Goal: Task Accomplishment & Management: Manage account settings

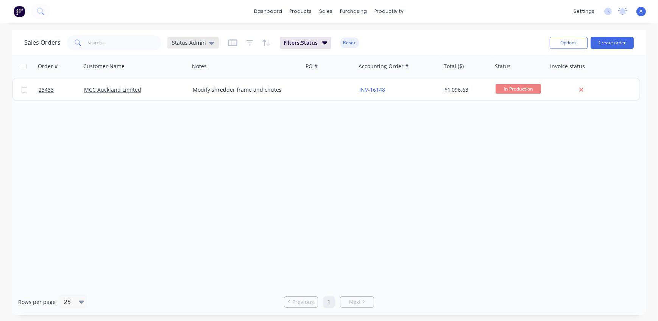
click at [187, 41] on span "Status Admin" at bounding box center [189, 43] width 34 height 8
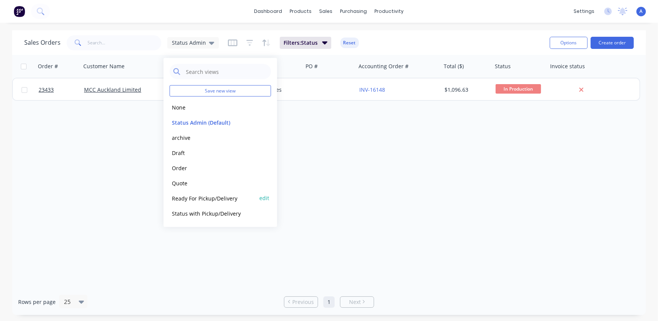
click at [212, 199] on button "Ready For Pickup/Delivery" at bounding box center [213, 197] width 86 height 9
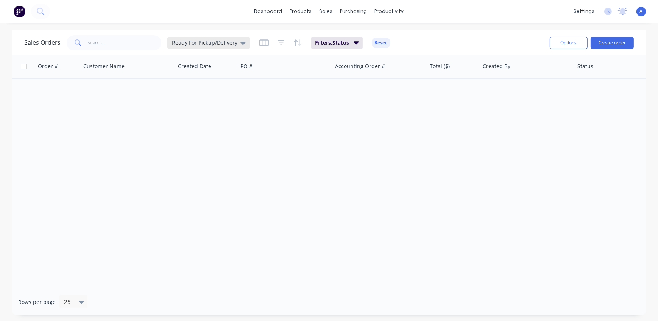
click at [204, 40] on span "Ready For Pickup/Delivery" at bounding box center [205, 43] width 66 height 8
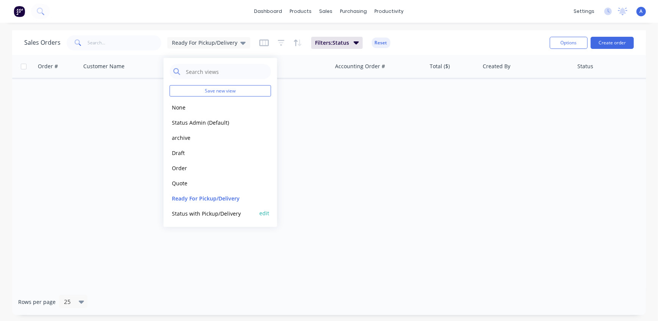
click at [202, 215] on button "Status with Pickup/Delivery" at bounding box center [213, 213] width 86 height 9
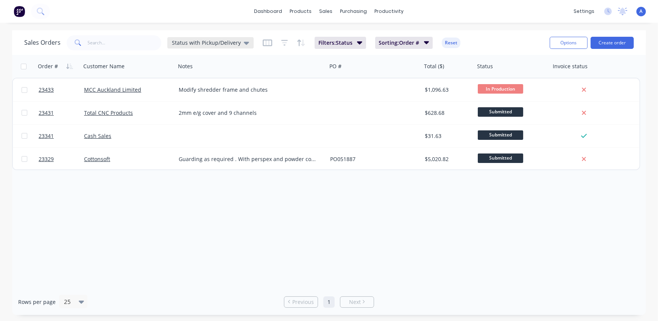
click at [180, 42] on span "Status with Pickup/Delivery" at bounding box center [206, 43] width 69 height 8
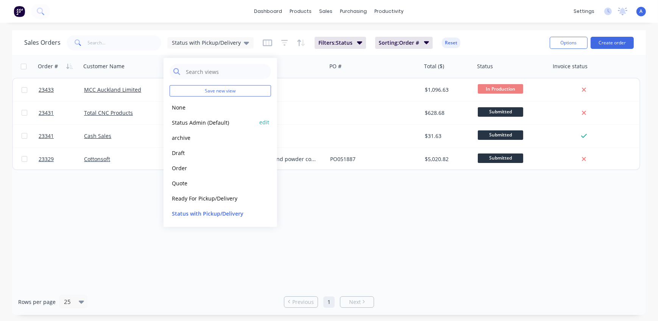
click at [194, 121] on button "Status Admin (Default)" at bounding box center [213, 122] width 86 height 9
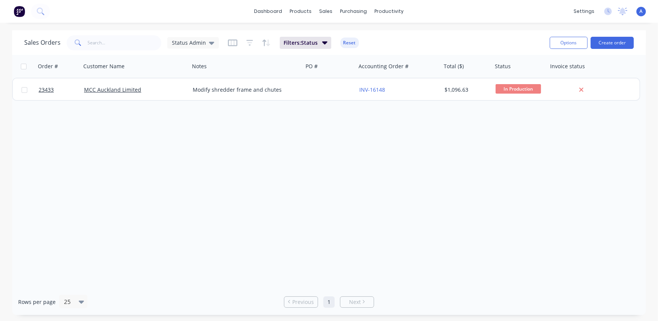
click at [496, 140] on div "Order # Customer Name Notes PO # Accounting Order # Total ($) Status Invoice st…" at bounding box center [329, 172] width 634 height 234
click at [193, 44] on span "Status Admin" at bounding box center [189, 43] width 34 height 8
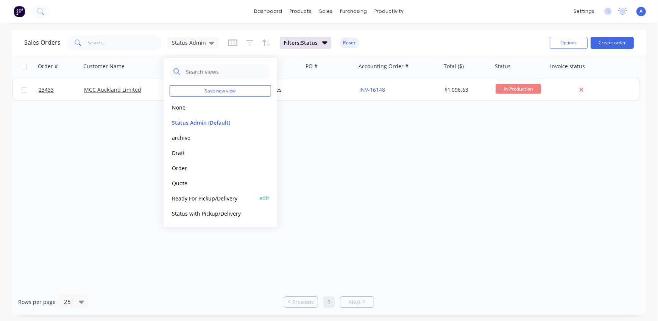
click at [204, 196] on button "Ready For Pickup/Delivery" at bounding box center [213, 197] width 86 height 9
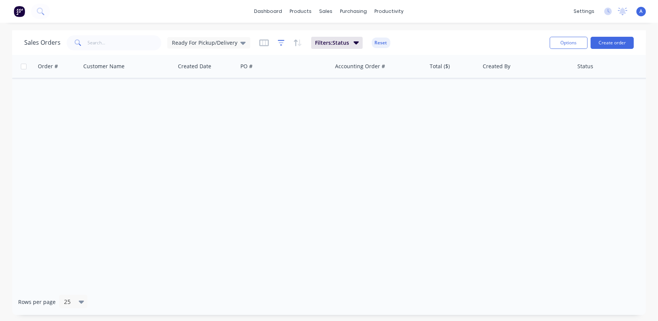
click at [278, 41] on icon "button" at bounding box center [281, 43] width 7 height 8
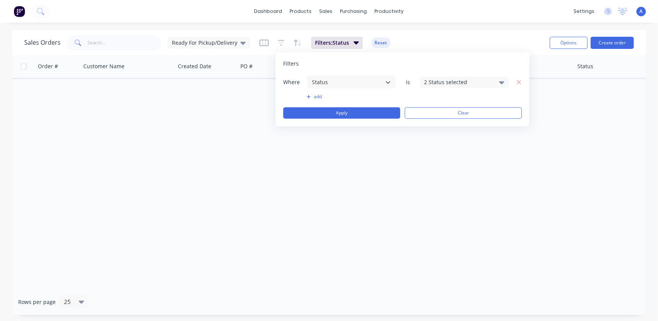
click at [501, 82] on icon at bounding box center [501, 82] width 5 height 3
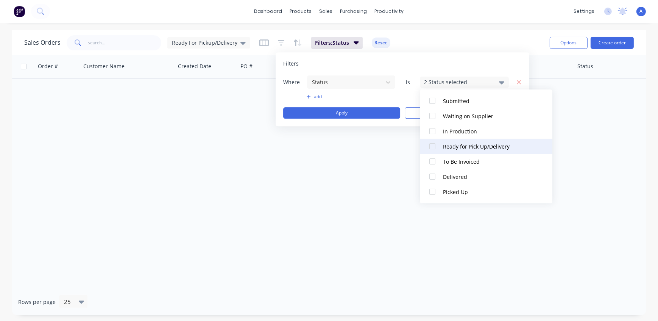
click at [432, 147] on div at bounding box center [432, 146] width 15 height 15
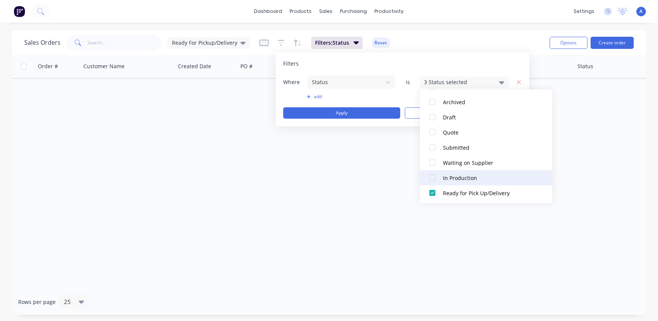
scroll to position [0, 0]
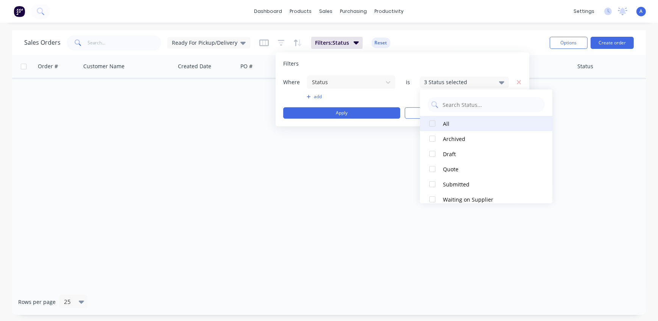
click at [446, 123] on div "All" at bounding box center [488, 124] width 91 height 8
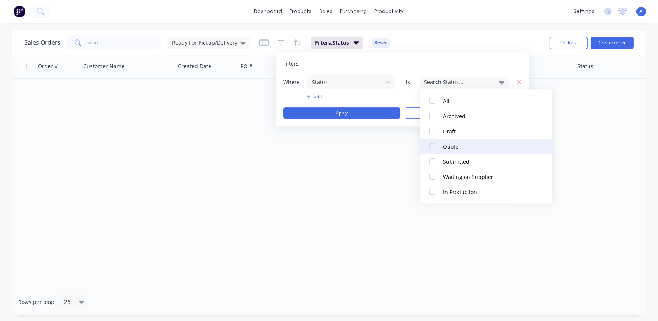
scroll to position [83, 0]
click at [434, 144] on div at bounding box center [432, 146] width 15 height 15
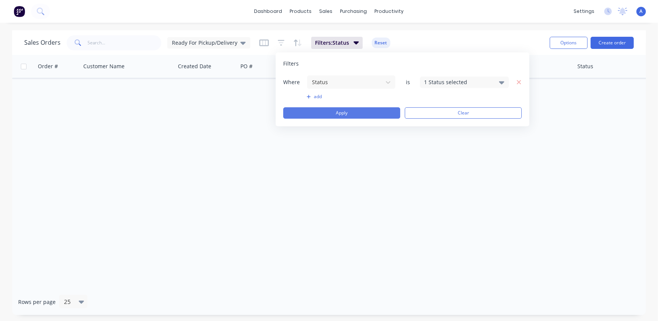
click at [370, 115] on button "Apply" at bounding box center [341, 112] width 117 height 11
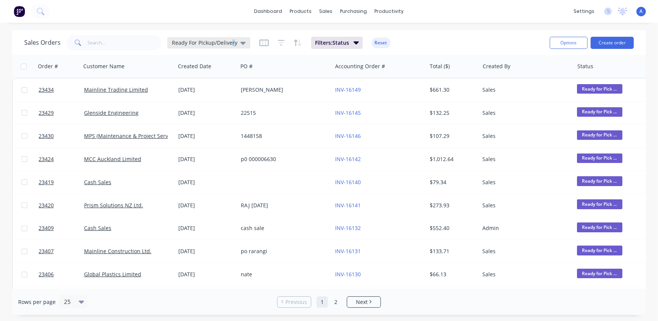
click at [231, 42] on span "Ready For Pickup/Delivery" at bounding box center [205, 43] width 66 height 8
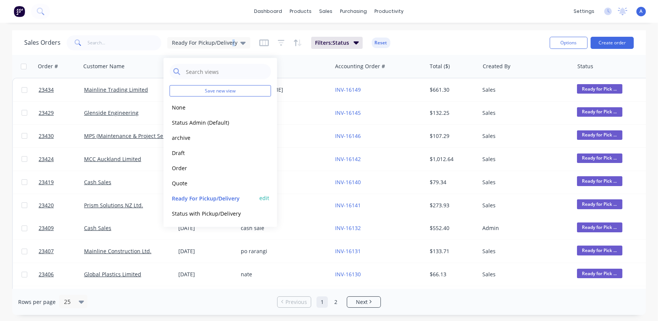
click at [266, 197] on button "edit" at bounding box center [264, 198] width 10 height 8
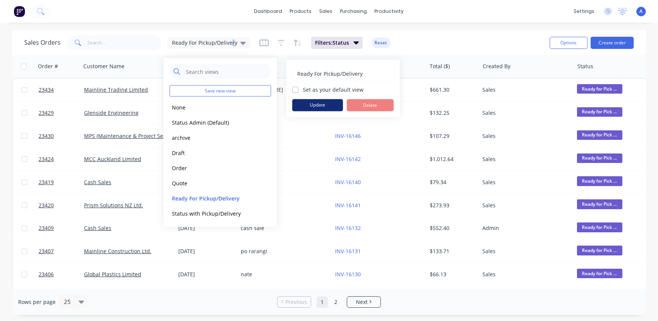
click at [318, 103] on button "Update" at bounding box center [317, 105] width 51 height 12
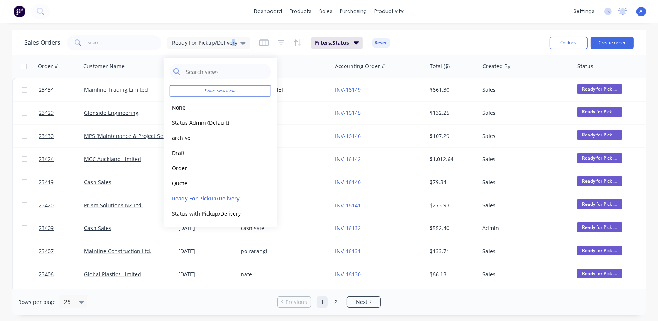
click at [437, 40] on div "Sales Orders Ready For Pickup/Delivery Filters: Status Reset" at bounding box center [284, 42] width 520 height 19
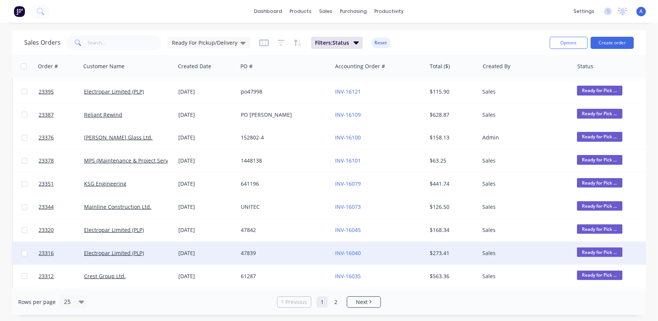
scroll to position [369, 0]
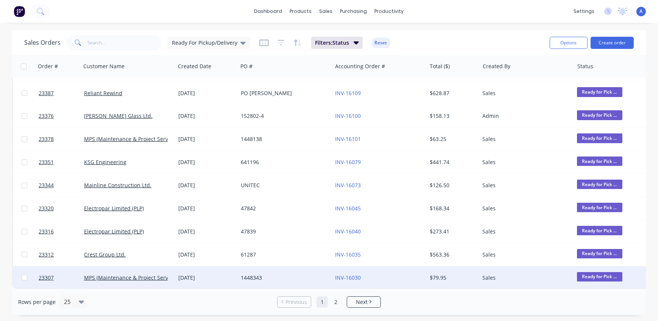
click at [602, 272] on span "Ready for Pick ..." at bounding box center [599, 276] width 45 height 9
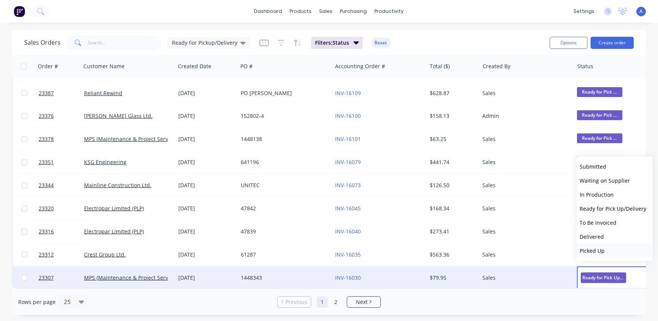
click at [591, 247] on span "Picked Up" at bounding box center [592, 250] width 25 height 7
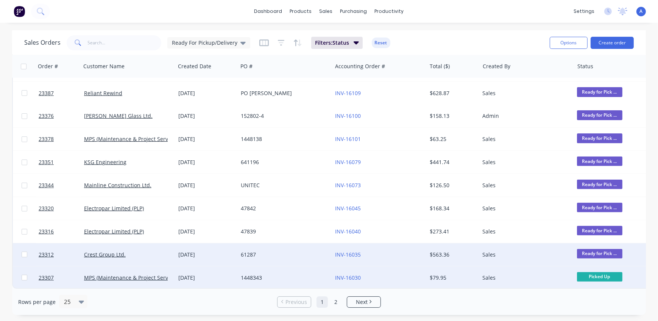
click at [602, 250] on span "Ready for Pick ..." at bounding box center [599, 253] width 45 height 9
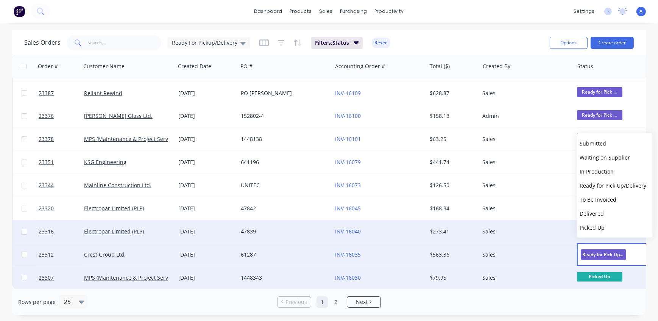
click at [596, 226] on span "Picked Up" at bounding box center [592, 227] width 25 height 7
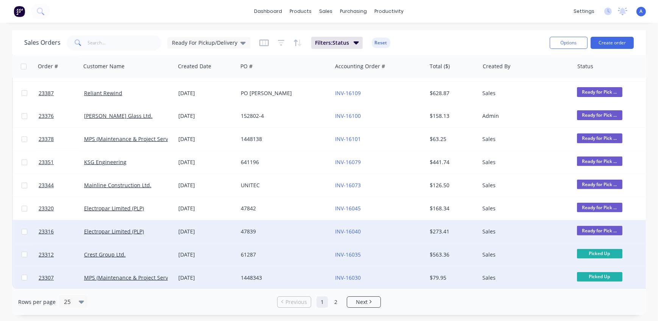
click at [603, 227] on span "Ready for Pick ..." at bounding box center [599, 230] width 45 height 9
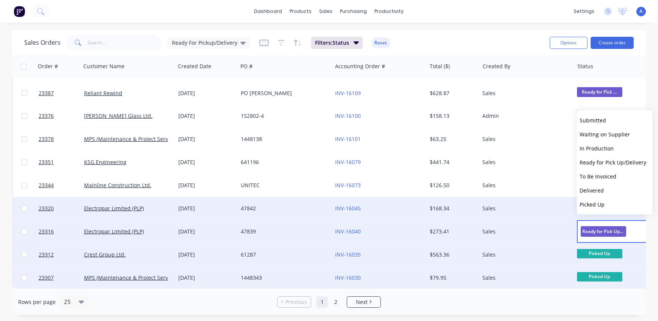
click at [598, 203] on span "Picked Up" at bounding box center [592, 204] width 25 height 7
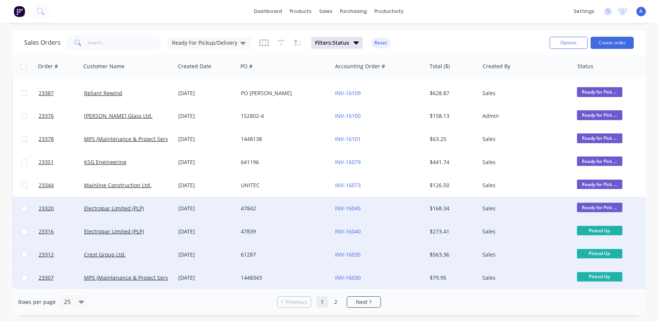
click at [603, 204] on span "Ready for Pick ..." at bounding box center [599, 207] width 45 height 9
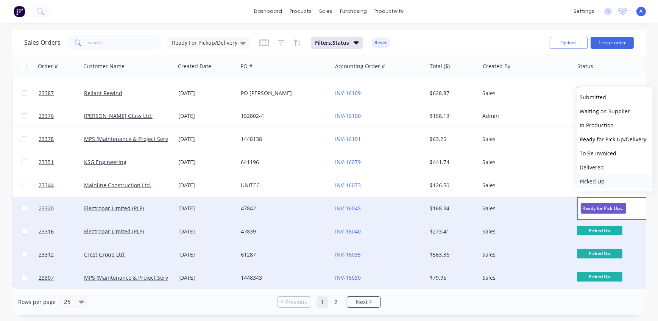
click at [597, 183] on span "Picked Up" at bounding box center [592, 181] width 25 height 7
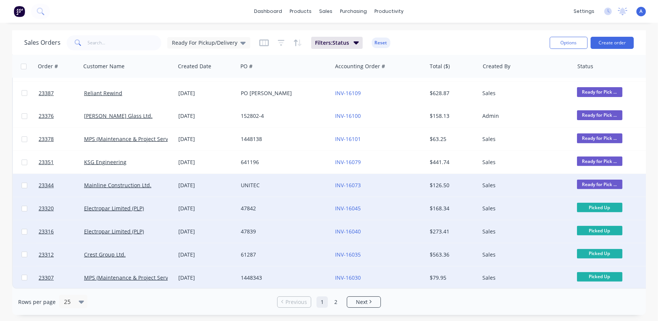
click at [604, 179] on span "Ready for Pick ..." at bounding box center [599, 183] width 45 height 9
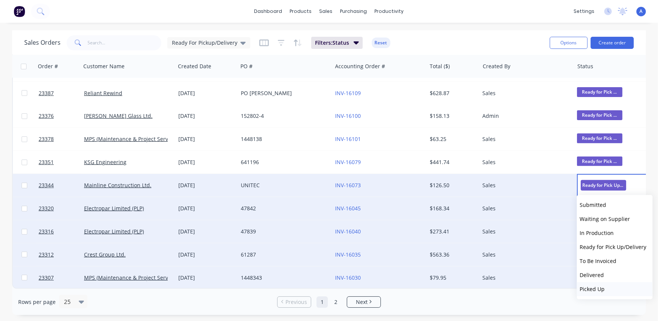
click at [601, 289] on span "Picked Up" at bounding box center [592, 288] width 25 height 7
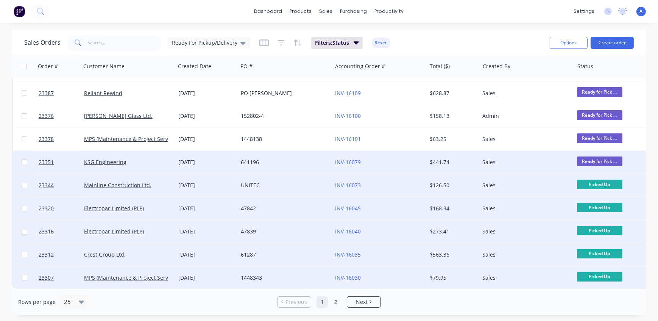
click at [605, 158] on span "Ready for Pick ..." at bounding box center [599, 160] width 45 height 9
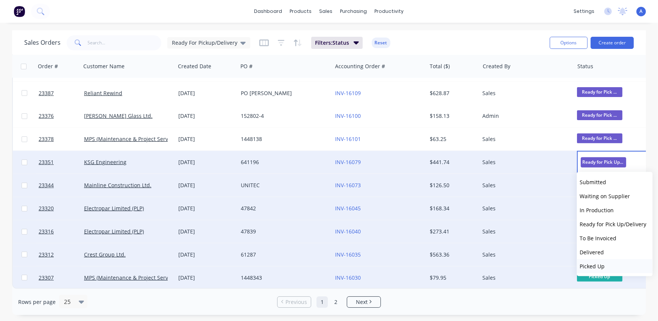
click at [599, 268] on span "Picked Up" at bounding box center [592, 265] width 25 height 7
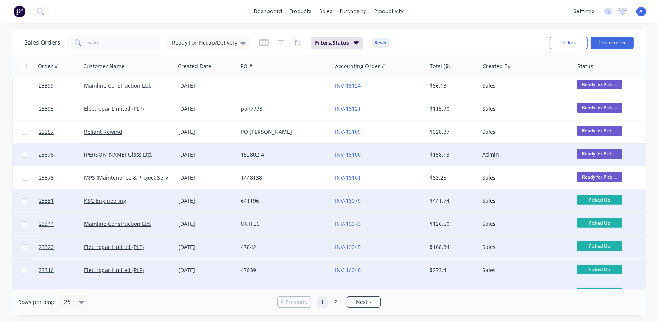
scroll to position [335, 0]
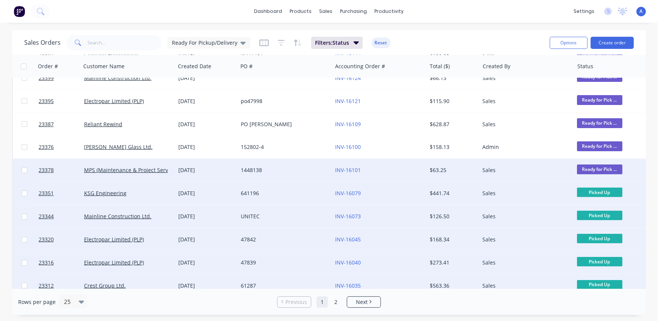
click at [602, 169] on span "Ready for Pick ..." at bounding box center [599, 168] width 45 height 9
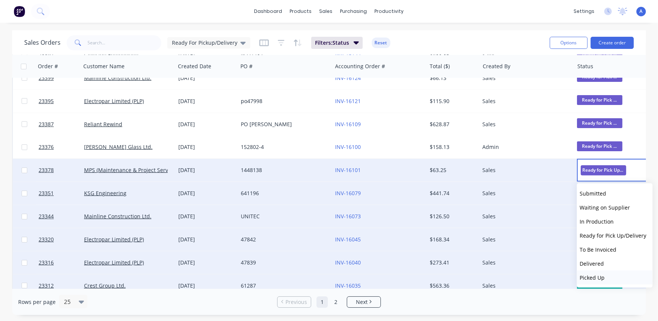
click at [600, 279] on span "Picked Up" at bounding box center [592, 277] width 25 height 7
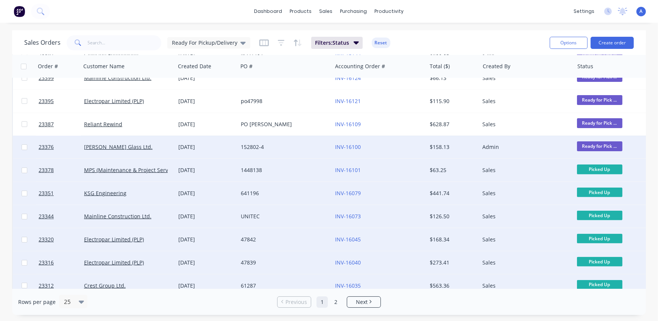
click at [604, 144] on span "Ready for Pick ..." at bounding box center [599, 145] width 45 height 9
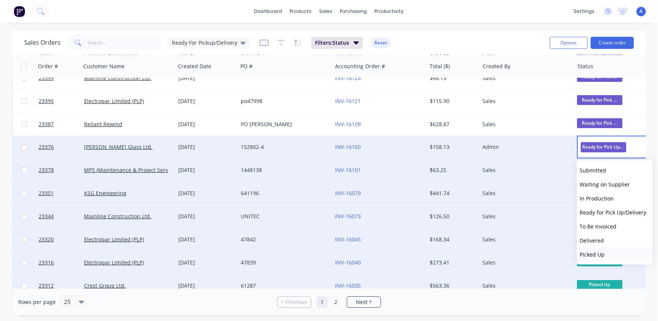
click at [605, 256] on button "Picked Up" at bounding box center [615, 254] width 76 height 14
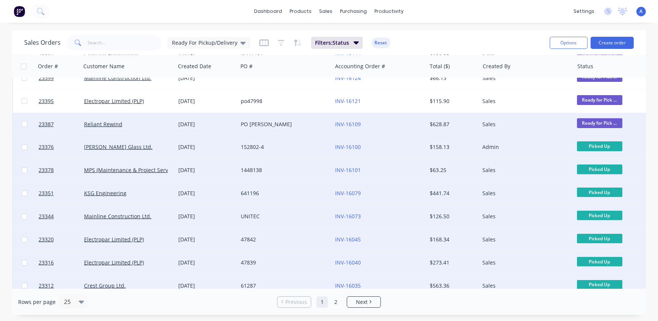
click at [588, 123] on span "Ready for Pick ..." at bounding box center [599, 122] width 45 height 9
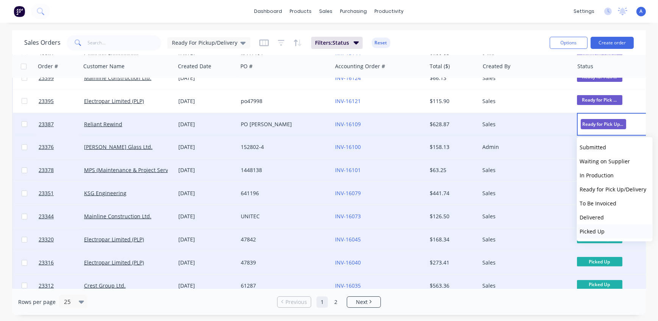
click at [605, 231] on button "Picked Up" at bounding box center [615, 231] width 76 height 14
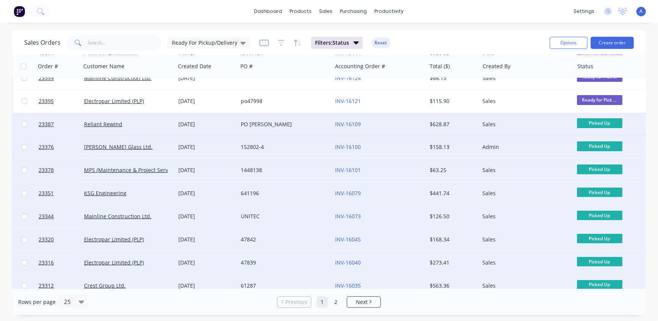
scroll to position [266, 0]
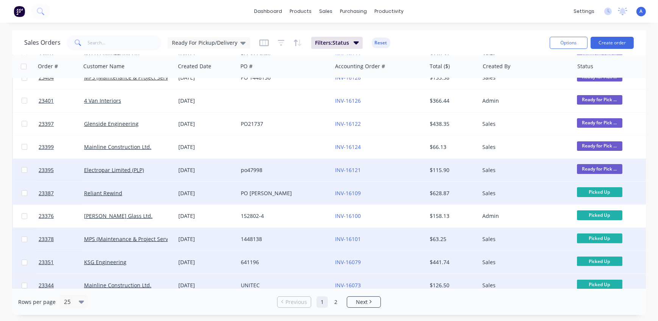
click at [597, 168] on span "Ready for Pick ..." at bounding box center [599, 168] width 45 height 9
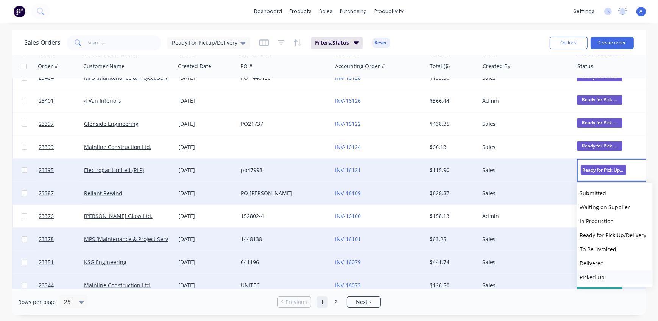
click at [597, 277] on span "Picked Up" at bounding box center [592, 276] width 25 height 7
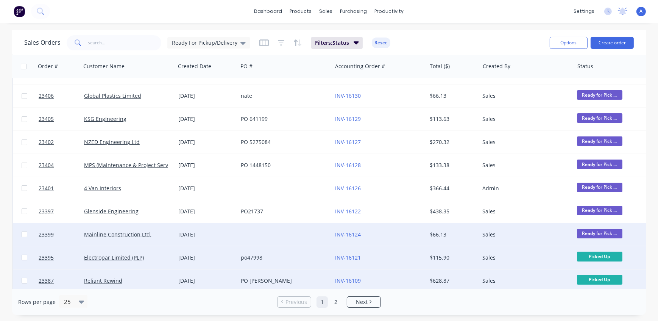
scroll to position [163, 0]
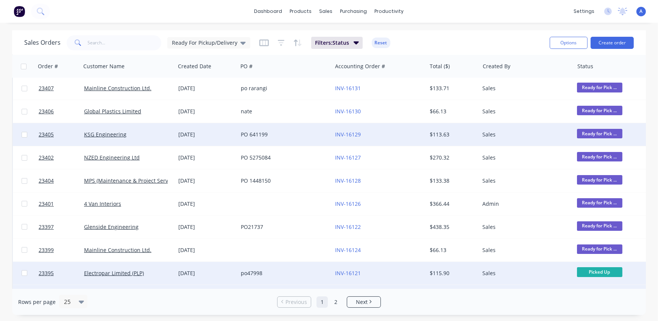
click at [610, 130] on span "Ready for Pick ..." at bounding box center [599, 133] width 45 height 9
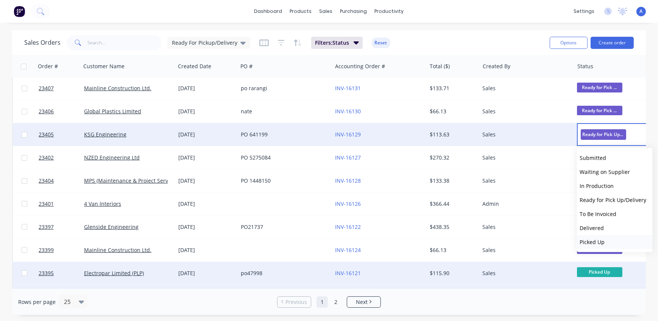
click at [595, 238] on span "Picked Up" at bounding box center [592, 241] width 25 height 7
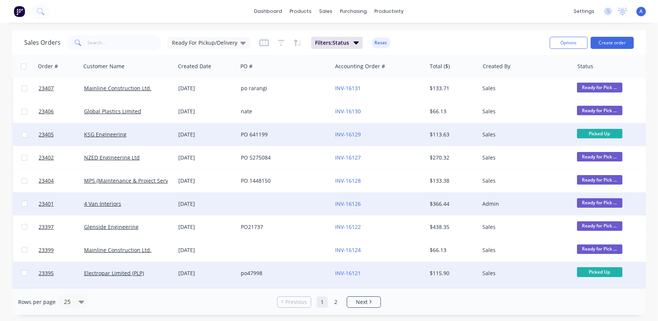
click at [608, 203] on span "Ready for Pick ..." at bounding box center [599, 202] width 45 height 9
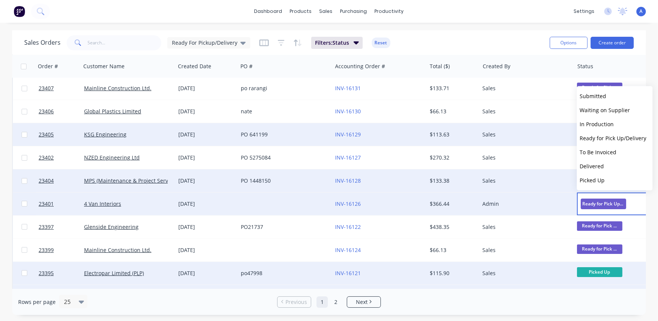
click at [597, 180] on span "Picked Up" at bounding box center [592, 179] width 25 height 7
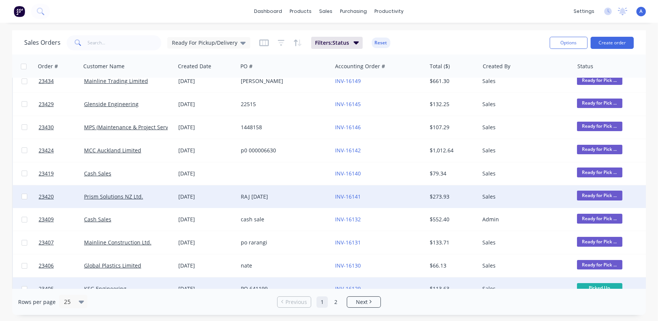
scroll to position [34, 0]
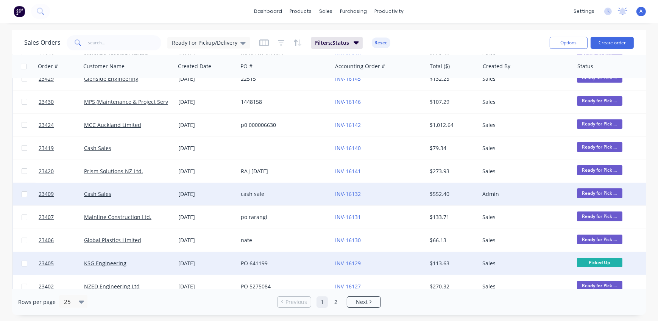
click at [601, 193] on span "Ready for Pick ..." at bounding box center [599, 192] width 45 height 9
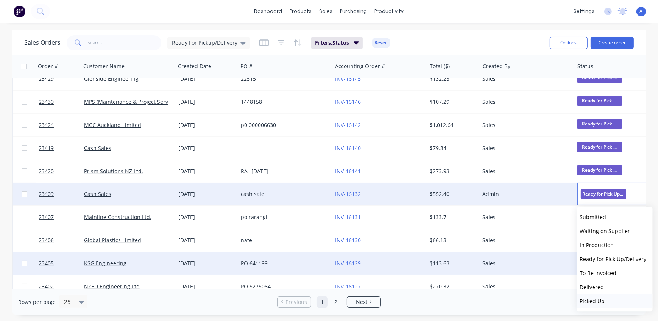
click at [601, 301] on span "Picked Up" at bounding box center [592, 300] width 25 height 7
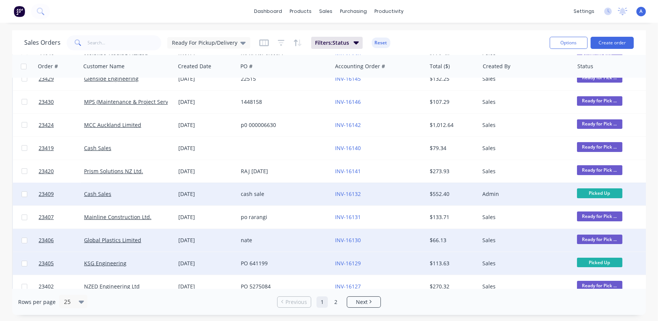
click at [588, 237] on span "Ready for Pick ..." at bounding box center [599, 238] width 45 height 9
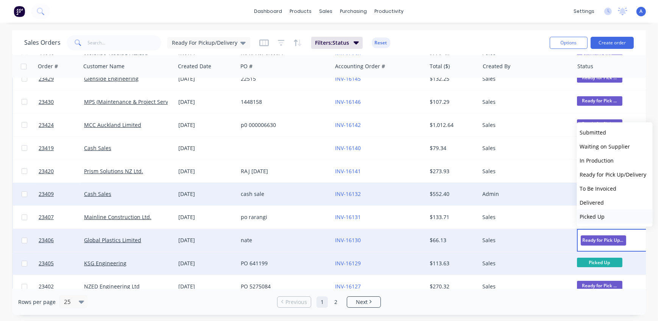
click at [588, 217] on span "Picked Up" at bounding box center [592, 216] width 25 height 7
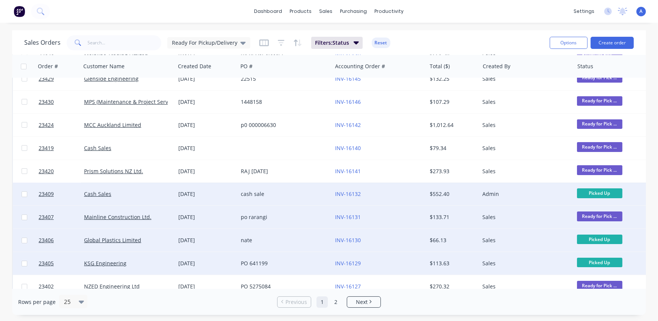
click at [597, 218] on span "Ready for Pick ..." at bounding box center [599, 215] width 45 height 9
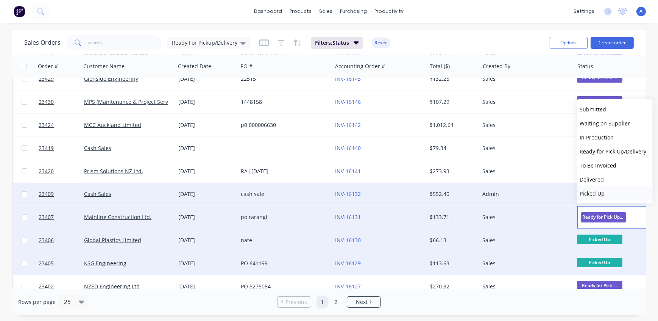
click at [596, 195] on span "Picked Up" at bounding box center [592, 193] width 25 height 7
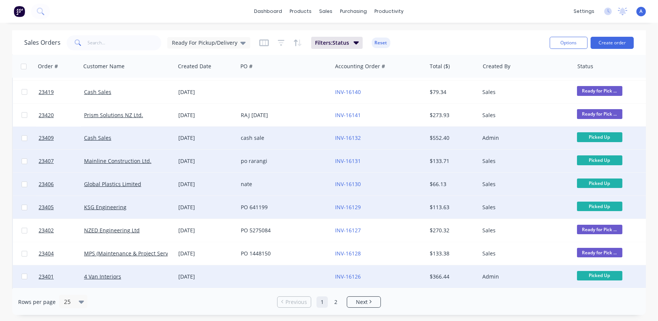
scroll to position [103, 0]
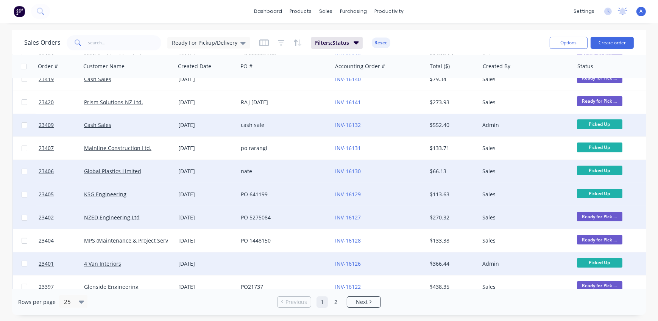
click at [604, 217] on span "Ready for Pick ..." at bounding box center [599, 216] width 45 height 9
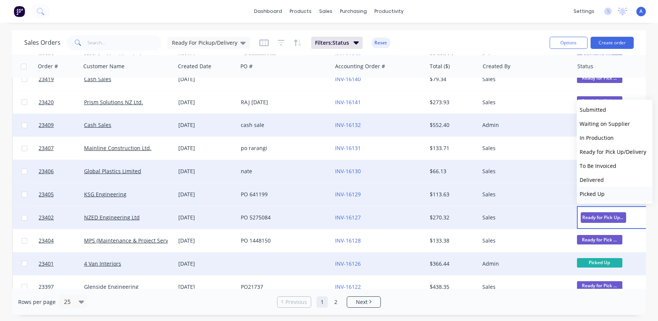
click at [597, 196] on span "Picked Up" at bounding box center [592, 193] width 25 height 7
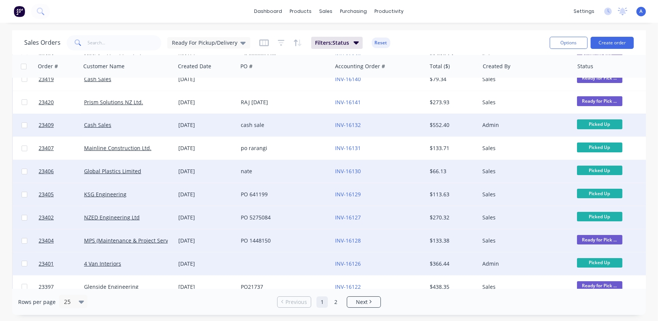
click at [605, 240] on span "Ready for Pick ..." at bounding box center [599, 239] width 45 height 9
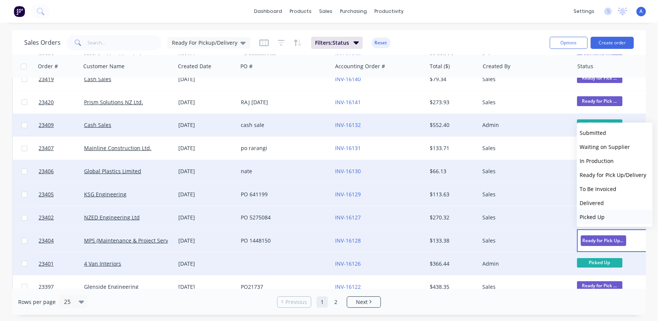
click at [598, 215] on span "Picked Up" at bounding box center [592, 216] width 25 height 7
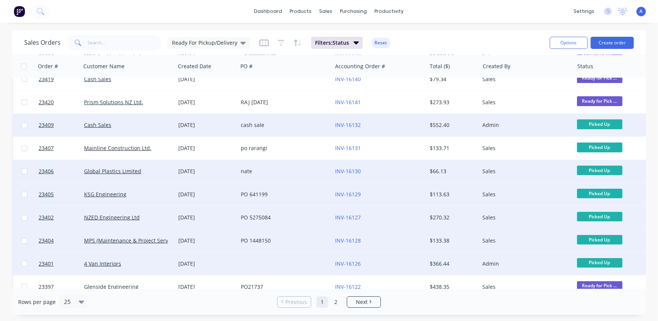
scroll to position [206, 0]
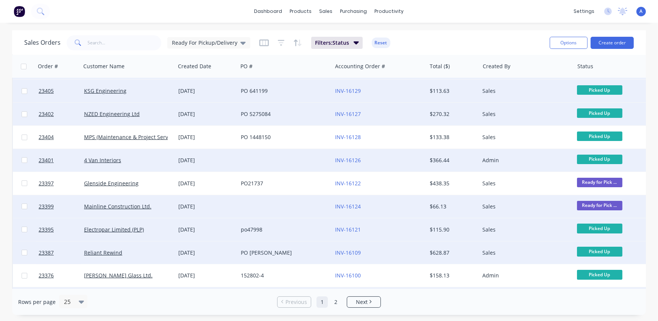
click at [602, 206] on span "Ready for Pick ..." at bounding box center [599, 205] width 45 height 9
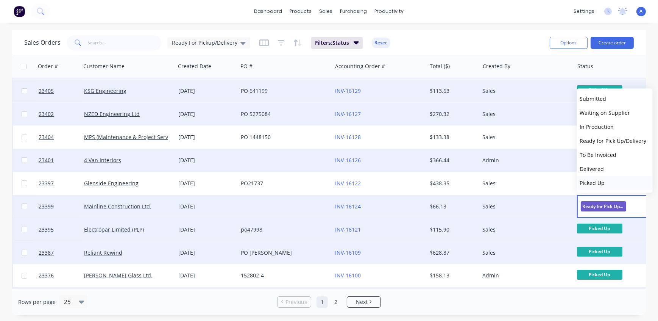
click at [598, 178] on button "Picked Up" at bounding box center [615, 183] width 76 height 14
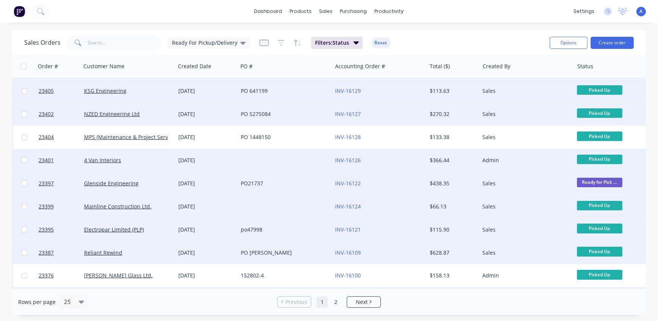
click at [599, 181] on span "Ready for Pick ..." at bounding box center [599, 182] width 45 height 9
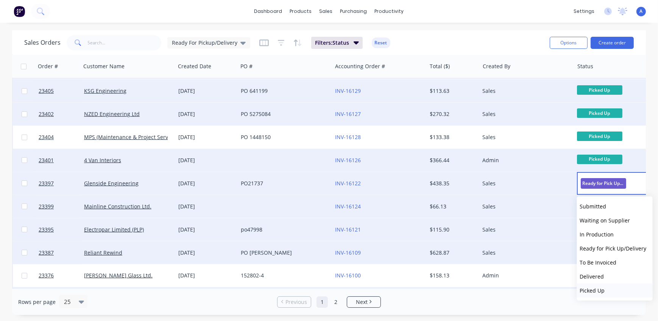
click at [591, 290] on span "Picked Up" at bounding box center [592, 290] width 25 height 7
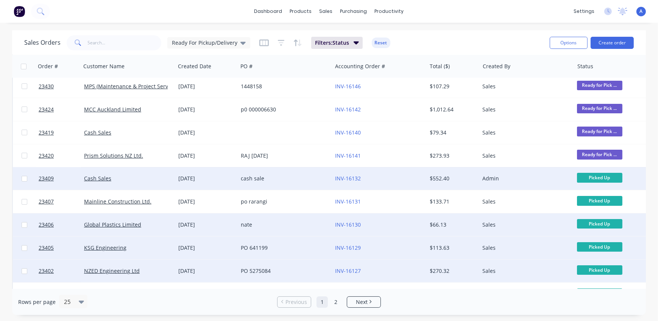
scroll to position [0, 0]
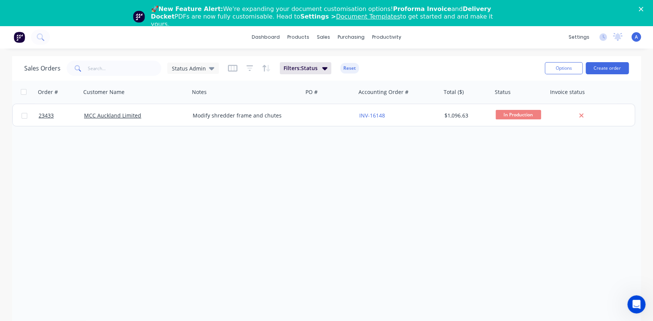
click at [643, 8] on icon "Close" at bounding box center [641, 9] width 5 height 5
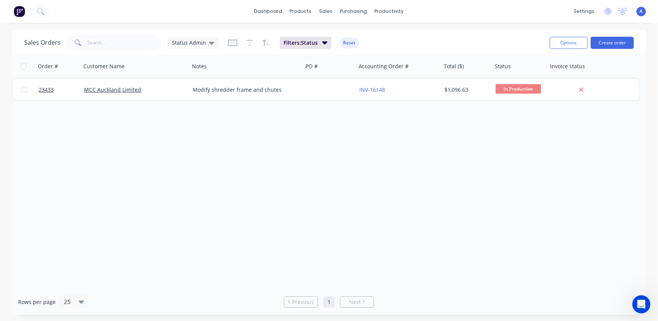
click at [281, 231] on div "Order # Customer Name Notes PO # Accounting Order # Total ($) Status Invoice st…" at bounding box center [329, 172] width 634 height 234
click at [325, 169] on div "Order # Customer Name Notes PO # Accounting Order # Total ($) Status Invoice st…" at bounding box center [329, 172] width 634 height 234
click at [194, 139] on div "Order # Customer Name Notes PO # Accounting Order # Total ($) Status Invoice st…" at bounding box center [329, 172] width 634 height 234
click at [188, 46] on div "Status Admin" at bounding box center [192, 42] width 51 height 11
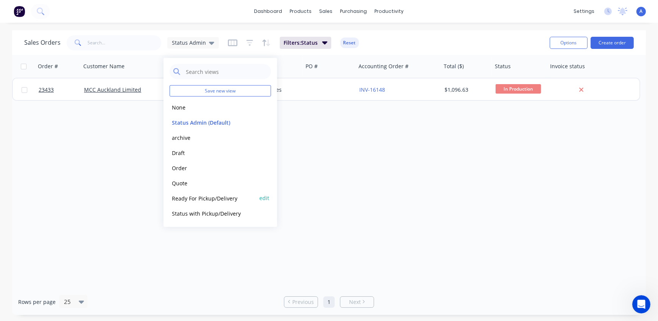
click at [193, 201] on button "Ready For Pickup/Delivery" at bounding box center [213, 197] width 86 height 9
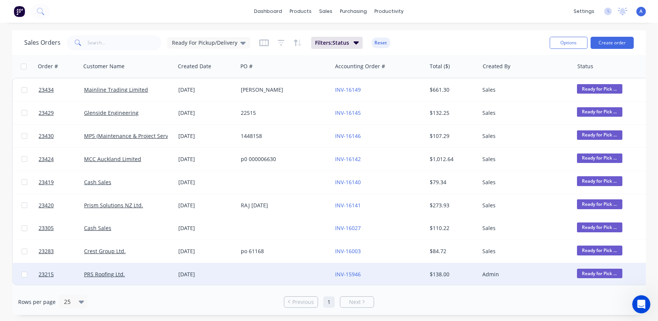
click at [591, 271] on span "Ready for Pick ..." at bounding box center [599, 272] width 45 height 9
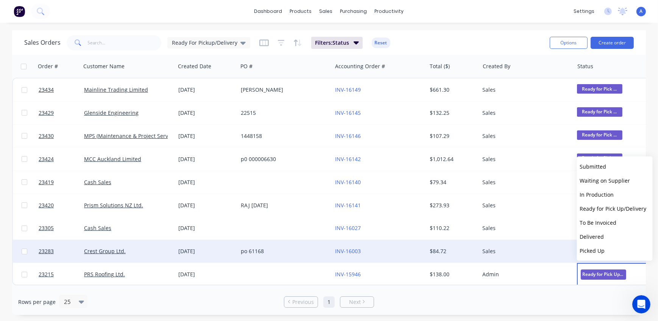
click at [594, 251] on span "Picked Up" at bounding box center [592, 250] width 25 height 7
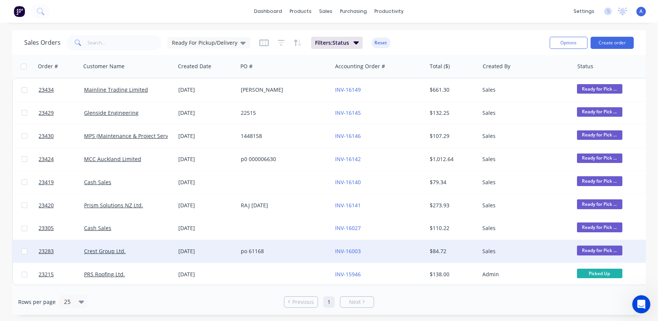
click at [593, 251] on span "Ready for Pick ..." at bounding box center [599, 249] width 45 height 9
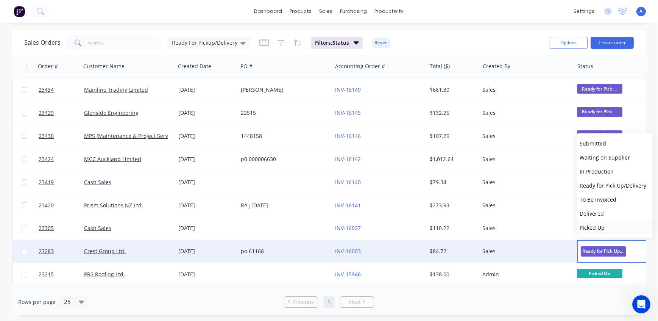
click at [598, 229] on span "Picked Up" at bounding box center [592, 227] width 25 height 7
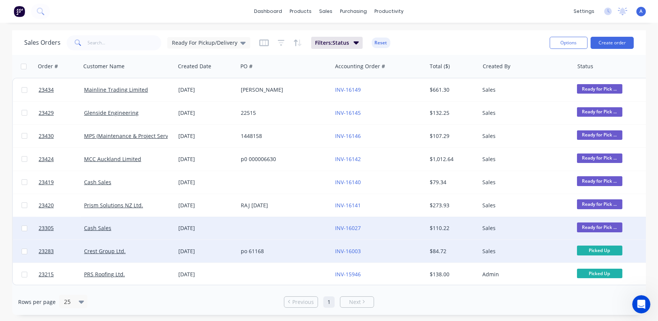
click at [599, 229] on span "Ready for Pick ..." at bounding box center [599, 226] width 45 height 9
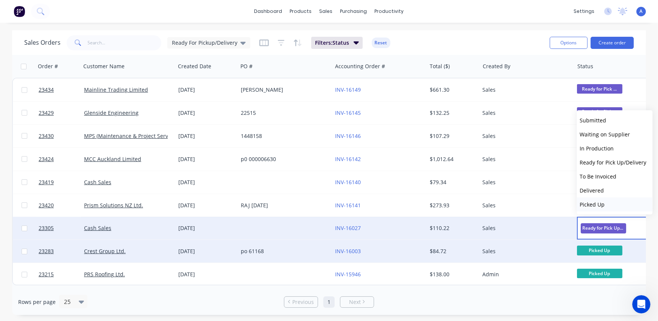
click at [601, 208] on button "Picked Up" at bounding box center [615, 204] width 76 height 14
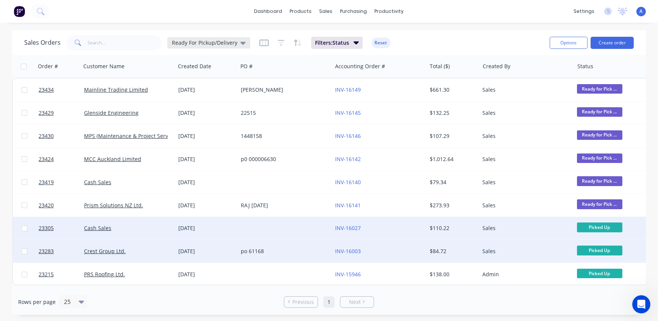
click at [230, 43] on span "Ready For Pickup/Delivery" at bounding box center [205, 43] width 66 height 8
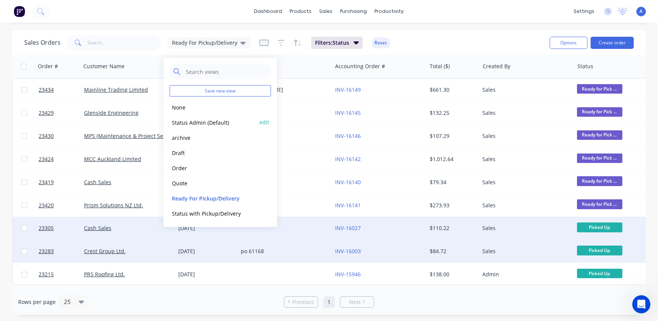
click at [197, 118] on button "Status Admin (Default)" at bounding box center [213, 122] width 86 height 9
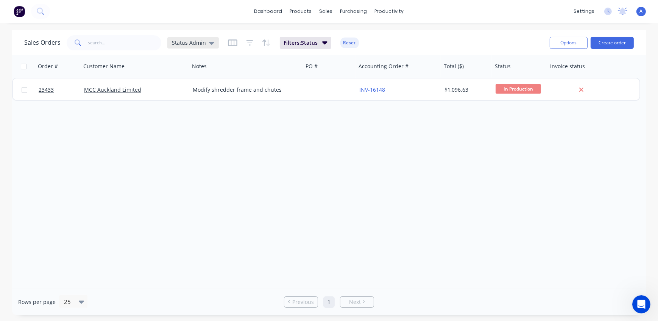
click at [193, 40] on span "Status Admin" at bounding box center [189, 43] width 34 height 8
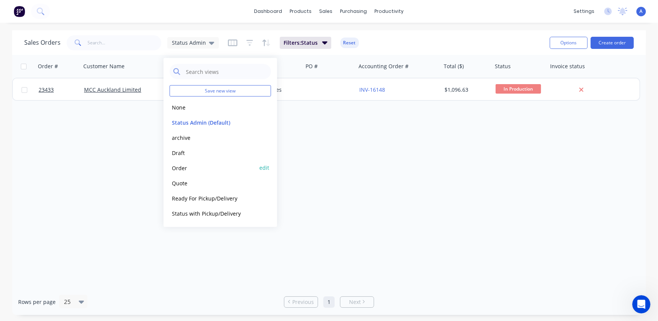
click at [185, 168] on button "Order" at bounding box center [213, 167] width 86 height 9
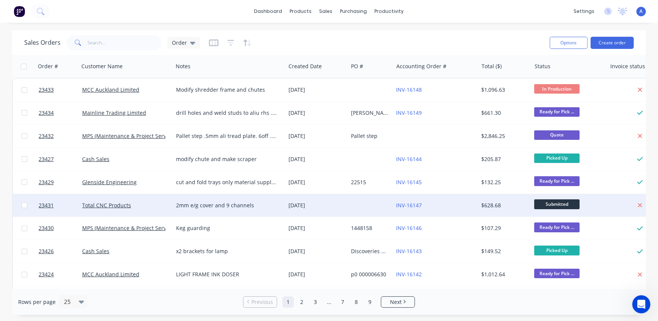
click at [551, 204] on span "Submitted" at bounding box center [556, 203] width 45 height 9
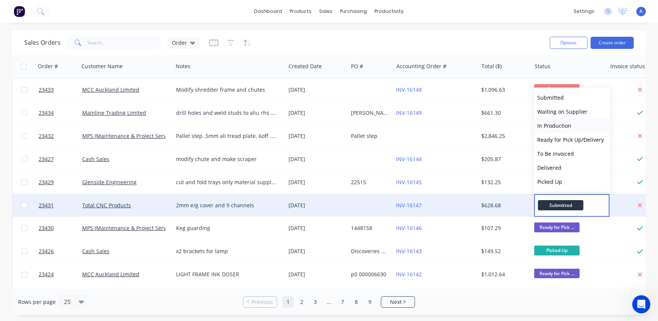
click at [568, 124] on span "In Production" at bounding box center [554, 125] width 34 height 7
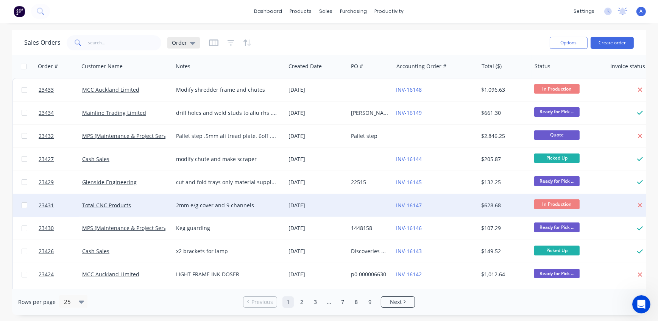
click at [174, 41] on span "Order" at bounding box center [179, 43] width 15 height 8
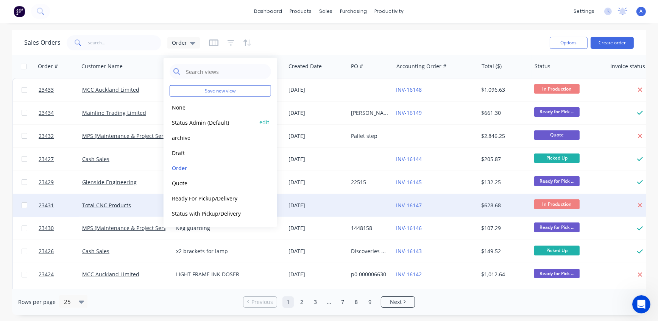
click at [188, 121] on button "Status Admin (Default)" at bounding box center [213, 122] width 86 height 9
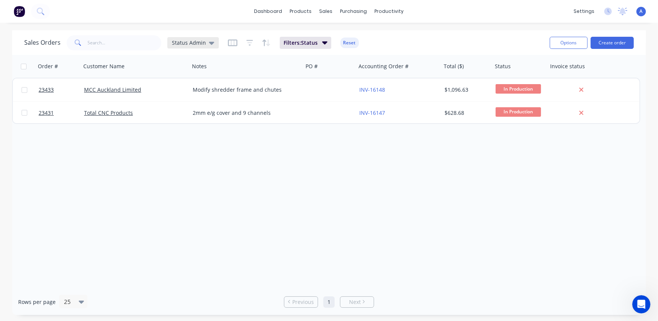
click at [181, 42] on span "Status Admin" at bounding box center [189, 43] width 34 height 8
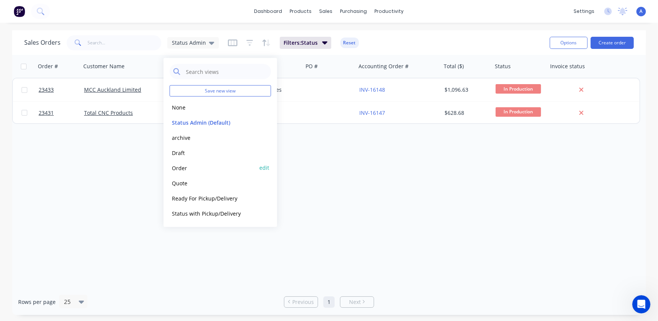
click at [193, 170] on button "Order" at bounding box center [213, 167] width 86 height 9
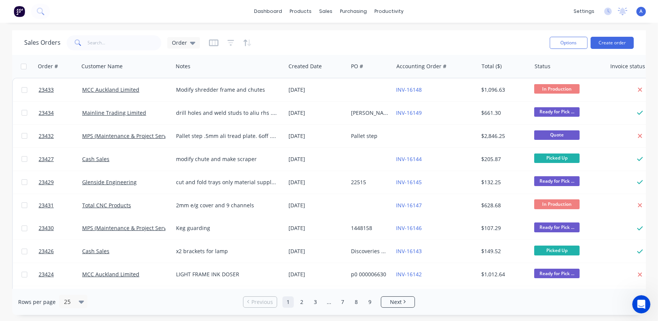
click at [302, 45] on div "Sales Orders Order" at bounding box center [284, 42] width 520 height 19
click at [186, 42] on div "Order" at bounding box center [183, 42] width 23 height 7
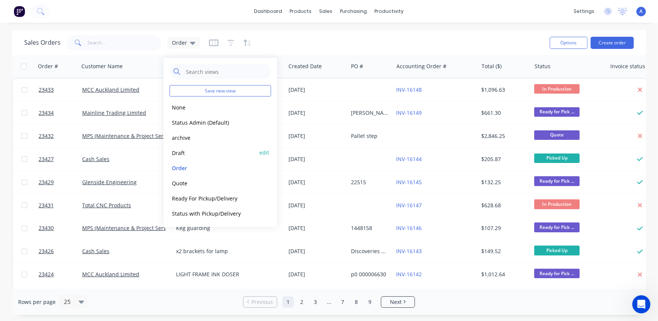
click at [181, 154] on button "Draft" at bounding box center [213, 152] width 86 height 9
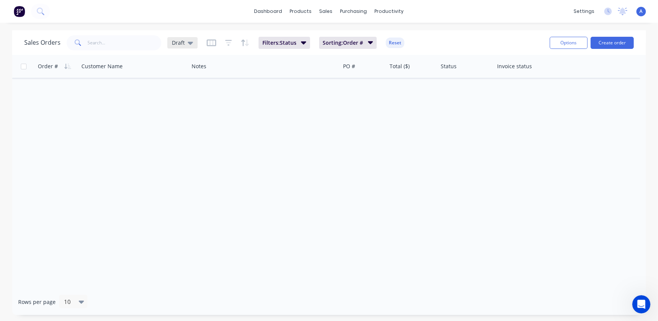
click at [183, 45] on span "Draft" at bounding box center [178, 43] width 13 height 8
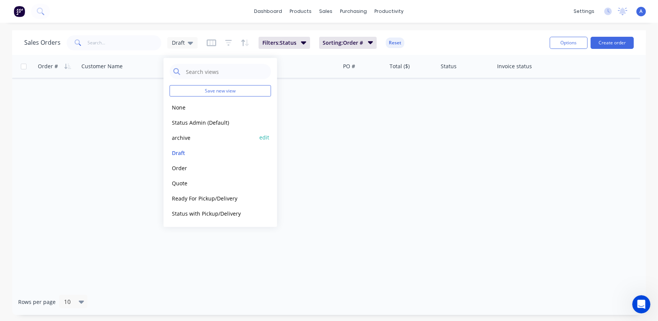
click at [182, 140] on button "archive" at bounding box center [213, 137] width 86 height 9
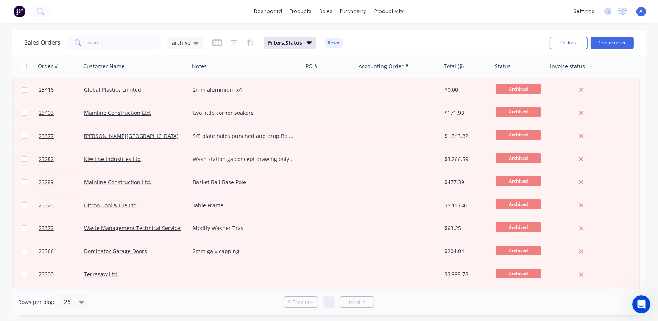
click at [186, 40] on span "archive" at bounding box center [181, 43] width 19 height 8
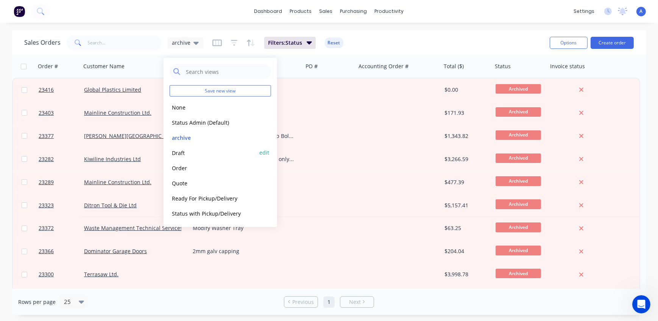
click at [187, 152] on button "Draft" at bounding box center [213, 152] width 86 height 9
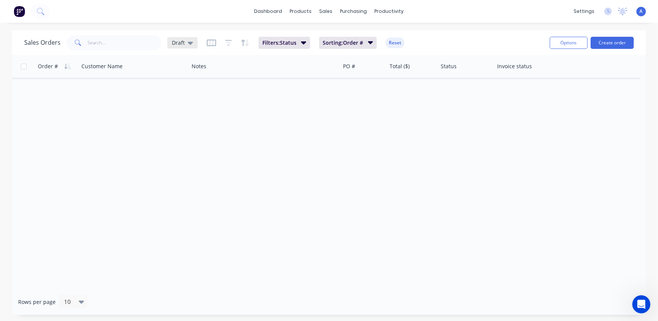
click at [179, 43] on span "Draft" at bounding box center [178, 43] width 13 height 8
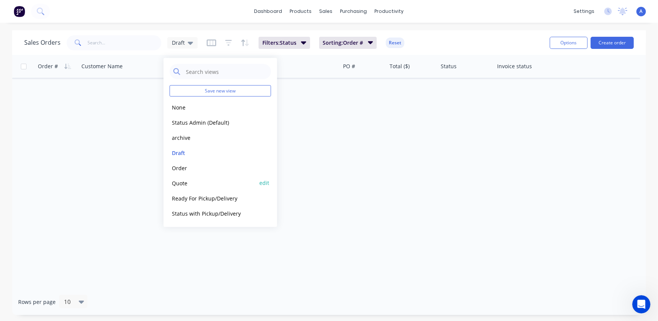
click at [192, 184] on button "Quote" at bounding box center [213, 182] width 86 height 9
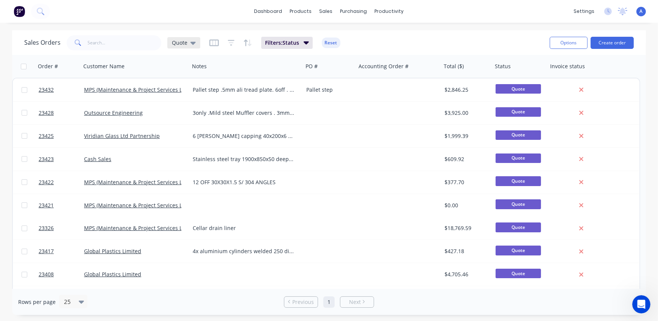
click at [172, 41] on span "Quote" at bounding box center [180, 43] width 16 height 8
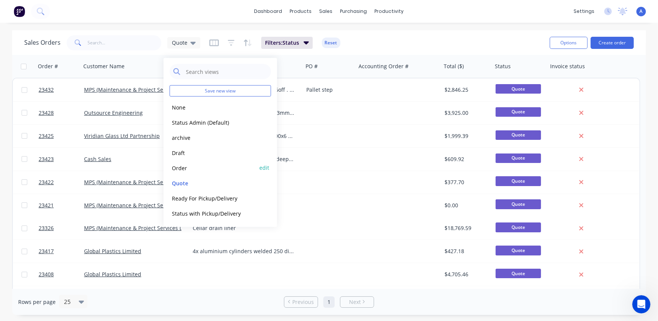
click at [187, 167] on button "Order" at bounding box center [213, 167] width 86 height 9
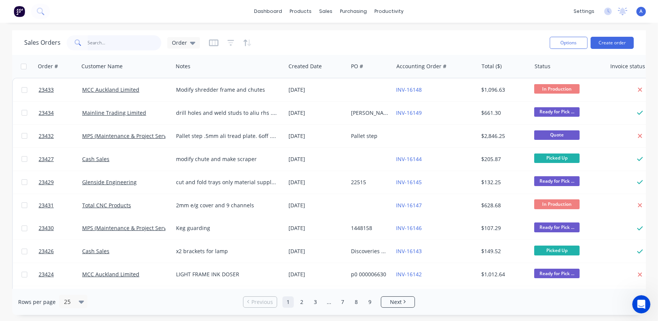
click at [121, 44] on input "text" at bounding box center [125, 42] width 74 height 15
click at [340, 53] on div "Customers" at bounding box center [352, 51] width 27 height 7
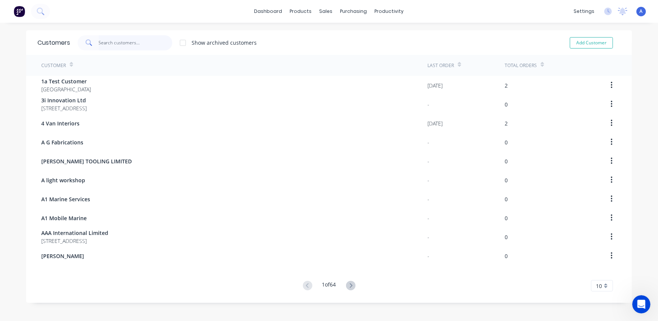
click at [139, 41] on input "text" at bounding box center [136, 42] width 74 height 15
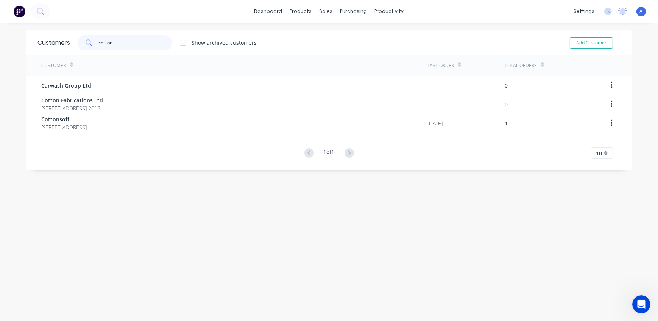
type input "cotton"
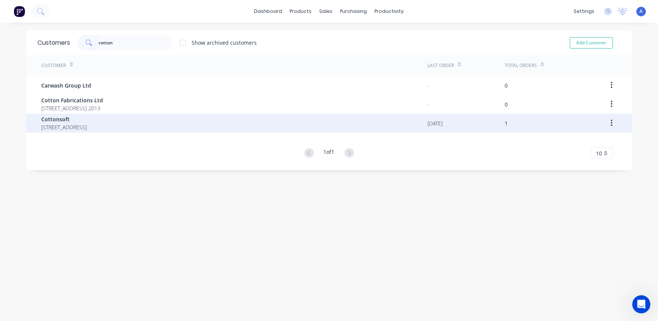
click at [87, 123] on span "[STREET_ADDRESS]" at bounding box center [63, 127] width 45 height 8
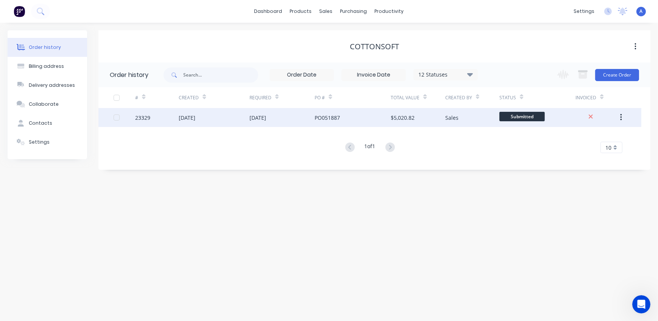
click at [231, 118] on div "[DATE]" at bounding box center [214, 117] width 71 height 19
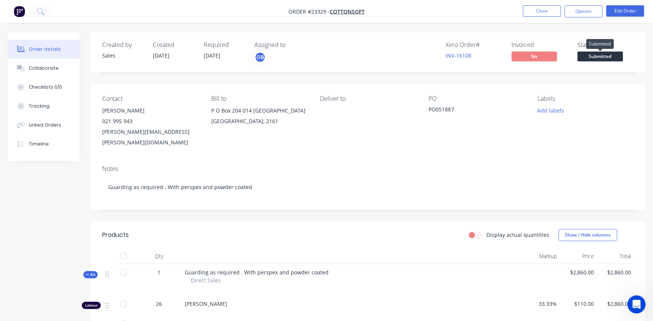
click at [609, 57] on span "Submitted" at bounding box center [599, 55] width 45 height 9
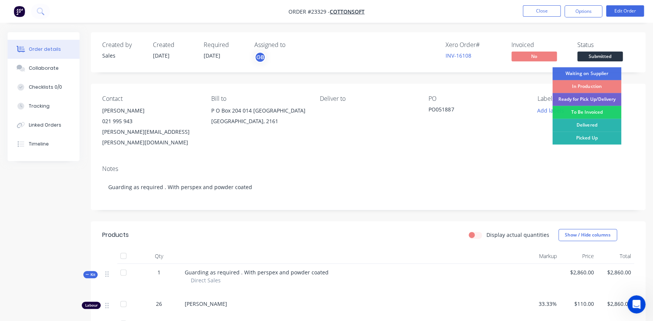
click at [595, 83] on div "In Production" at bounding box center [586, 86] width 69 height 13
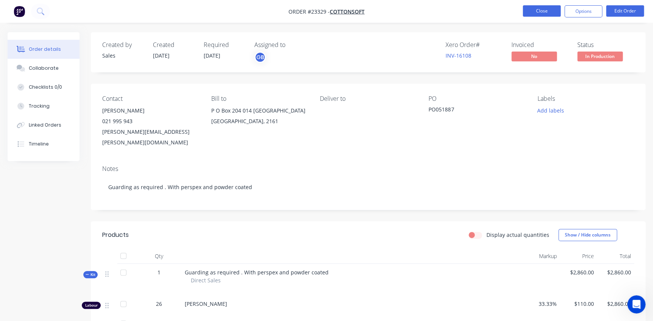
click at [546, 9] on button "Close" at bounding box center [542, 10] width 38 height 11
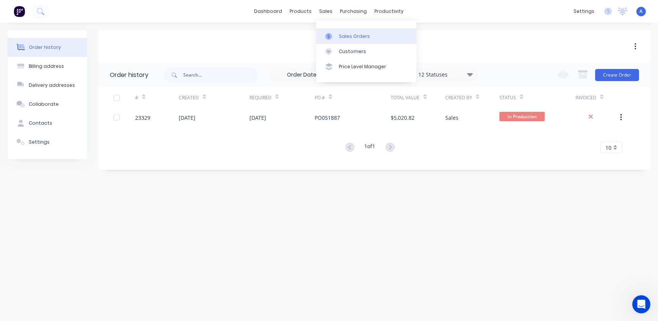
click at [354, 36] on div "Sales Orders" at bounding box center [354, 36] width 31 height 7
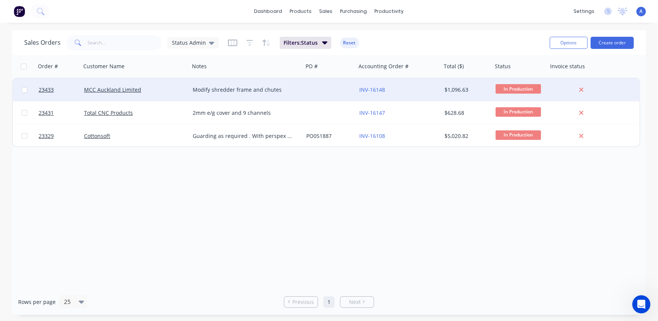
click at [518, 87] on span "In Production" at bounding box center [518, 88] width 45 height 9
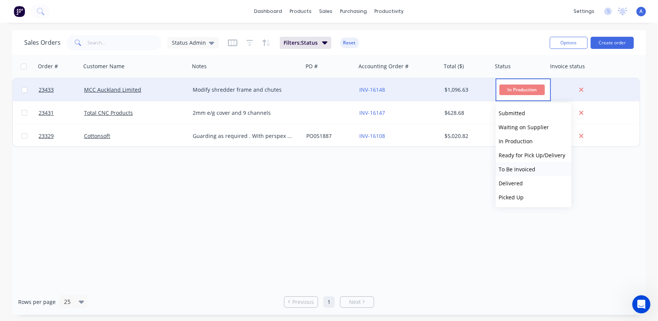
click at [530, 169] on span "To Be Invoiced" at bounding box center [517, 168] width 37 height 7
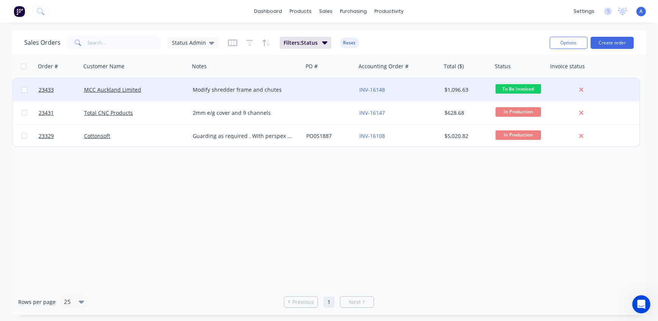
click at [366, 206] on div "Order # Customer Name Notes PO # Accounting Order # Total ($) Status Invoice st…" at bounding box center [329, 172] width 634 height 234
click at [426, 206] on div "Order # Customer Name Notes PO # Accounting Order # Total ($) Status Invoice st…" at bounding box center [329, 172] width 634 height 234
click at [323, 37] on div "Product Catalogue" at bounding box center [334, 36] width 47 height 7
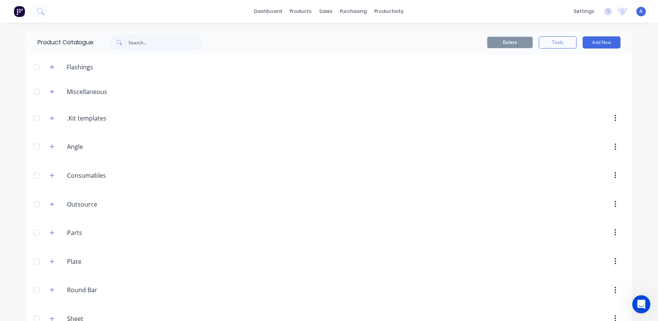
scroll to position [76, 0]
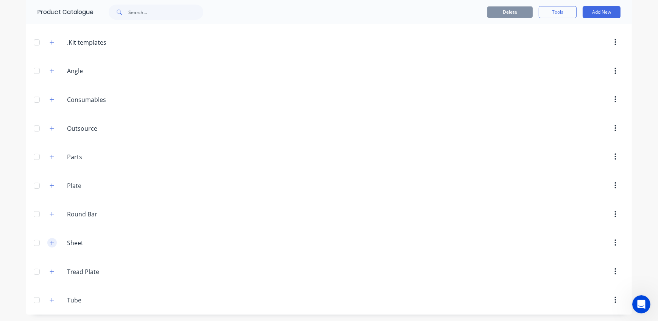
click at [50, 241] on icon "button" at bounding box center [52, 242] width 5 height 5
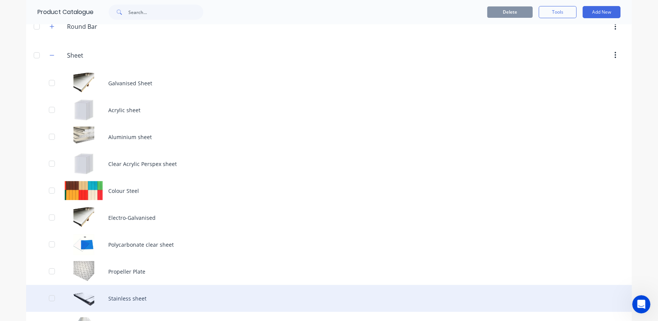
scroll to position [317, 0]
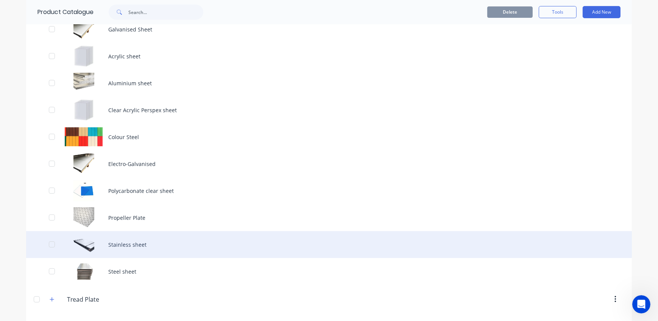
click at [148, 246] on div "Stainless sheet" at bounding box center [329, 244] width 606 height 27
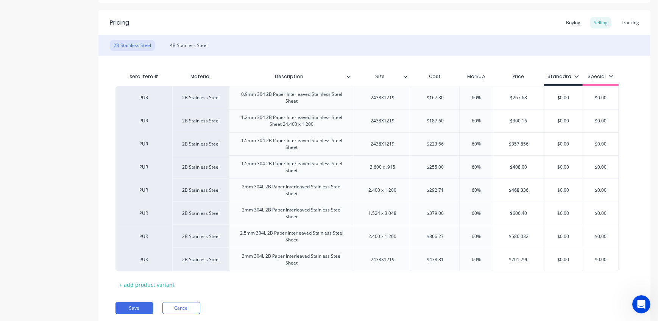
scroll to position [162, 0]
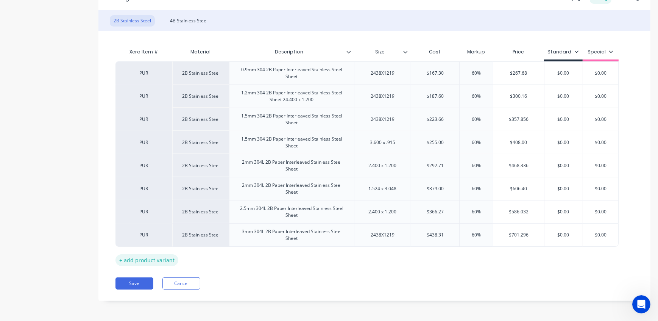
click at [149, 258] on div "+ add product variant" at bounding box center [146, 260] width 63 height 12
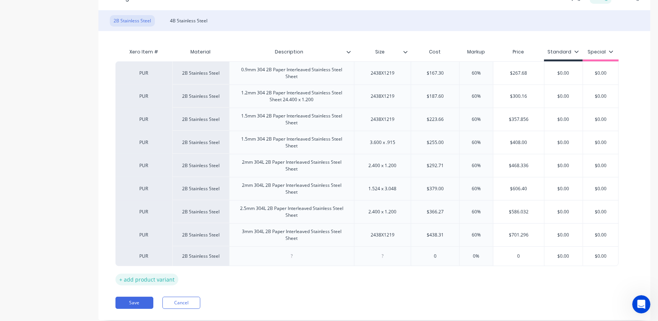
type textarea "x"
click at [289, 258] on div at bounding box center [292, 256] width 38 height 10
paste div
click at [287, 272] on div "Xero Item # Material Description Size Cost Markup Price Standard Special PUR 2B…" at bounding box center [374, 164] width 518 height 241
type textarea "x"
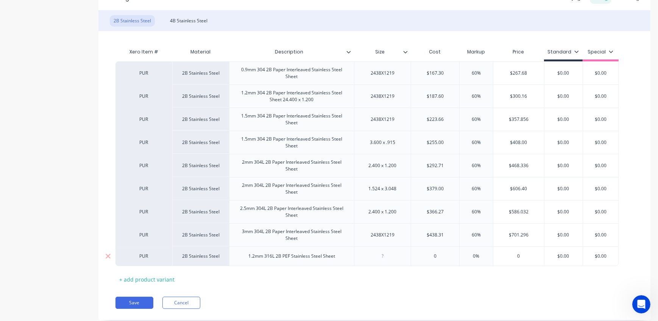
drag, startPoint x: 392, startPoint y: 255, endPoint x: 379, endPoint y: 256, distance: 12.5
click at [379, 256] on div at bounding box center [383, 256] width 38 height 10
type input "0"
type textarea "x"
drag, startPoint x: 441, startPoint y: 255, endPoint x: 426, endPoint y: 254, distance: 14.8
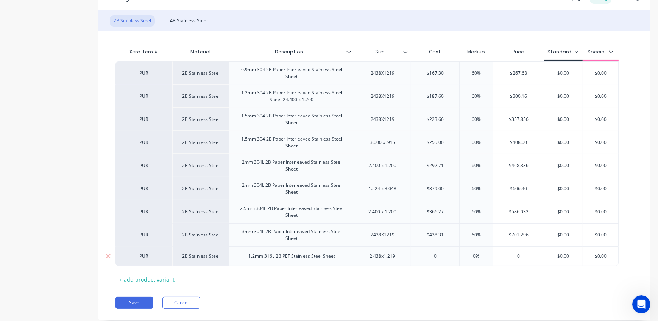
click at [426, 254] on input "0" at bounding box center [435, 256] width 48 height 7
type input "2"
type textarea "x"
type input "25"
type textarea "x"
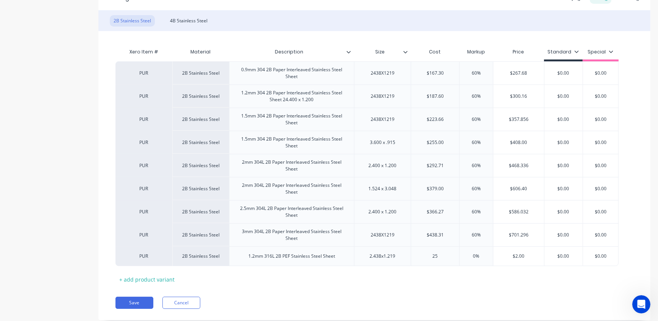
type input "257"
type textarea "x"
type input "257"
type input "0"
type input "6"
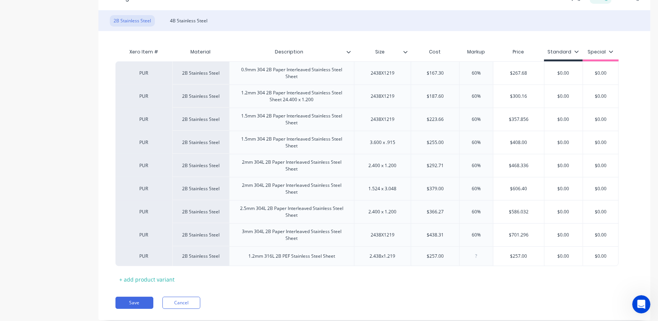
type textarea "x"
type input "60"
type textarea "x"
type input "60"
type input "$411.20"
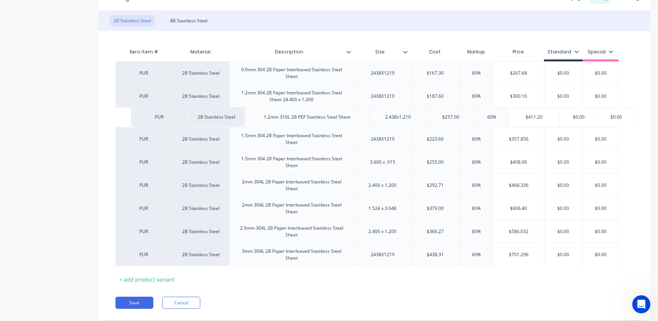
drag, startPoint x: 185, startPoint y: 257, endPoint x: 201, endPoint y: 117, distance: 141.5
click at [201, 117] on div "PUR 2B Stainless Steel 0.9mm 304 2B Paper Interleaved Stainless Steel Sheet 243…" at bounding box center [374, 163] width 518 height 204
click at [321, 287] on div "Pricing Buying Selling Tracking 2B Stainless Steel 4B Stainless Steel Xero Item…" at bounding box center [374, 153] width 552 height 334
click at [76, 117] on div "Product details Collaborate Order History" at bounding box center [48, 100] width 80 height 461
click at [128, 303] on button "Save" at bounding box center [134, 302] width 38 height 12
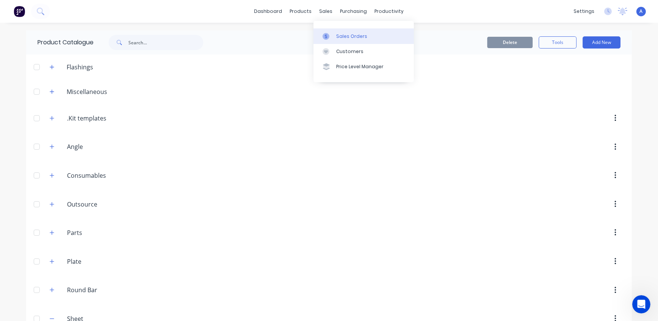
click at [336, 37] on div "Sales Orders" at bounding box center [351, 36] width 31 height 7
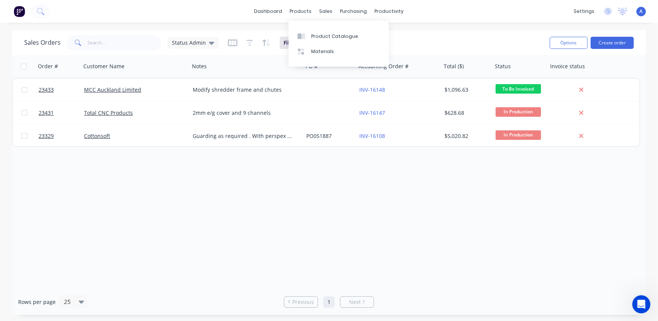
click at [307, 12] on div "products" at bounding box center [301, 11] width 30 height 11
click at [334, 34] on div "Product Catalogue" at bounding box center [334, 36] width 47 height 7
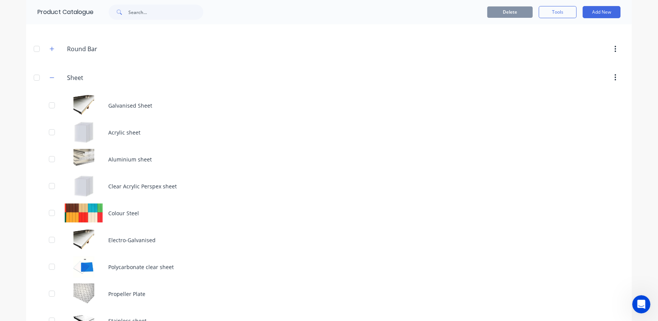
scroll to position [310, 0]
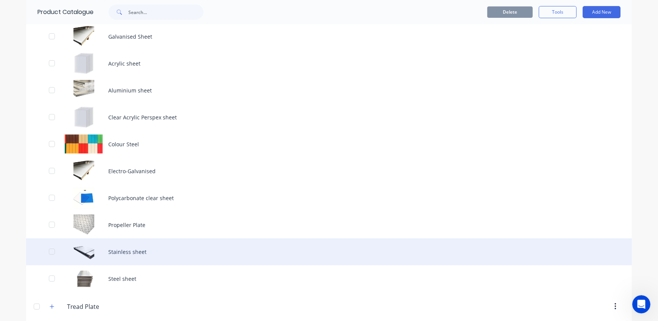
click at [138, 253] on div "Stainless sheet" at bounding box center [329, 251] width 606 height 27
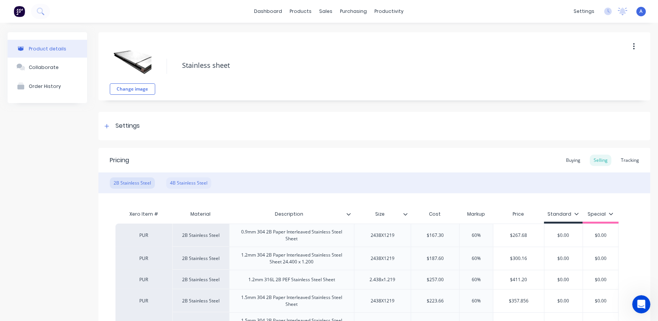
click at [192, 183] on div "4B Stainless Steel" at bounding box center [188, 182] width 45 height 11
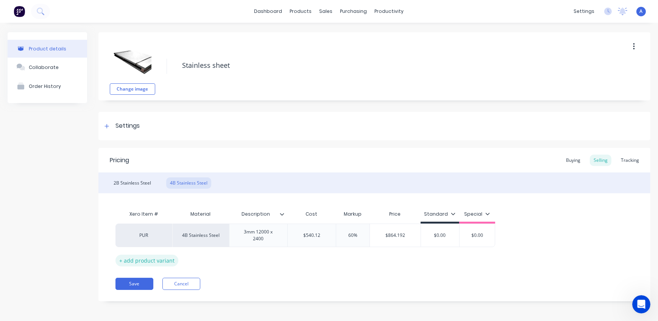
click at [155, 260] on div "+ add product variant" at bounding box center [146, 260] width 63 height 12
type textarea "x"
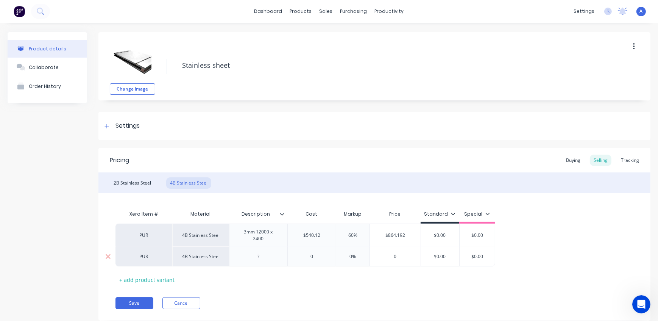
click at [254, 257] on div at bounding box center [259, 256] width 38 height 10
paste div
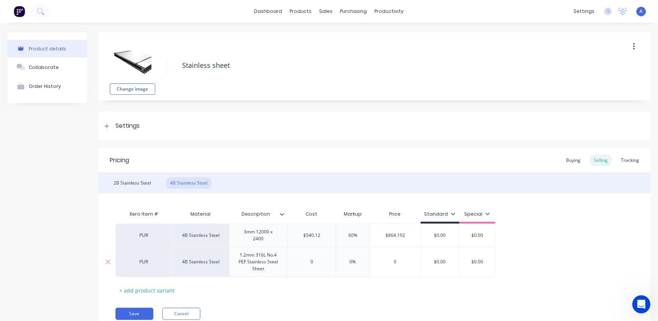
click at [329, 265] on div "0" at bounding box center [312, 261] width 48 height 19
type textarea "x"
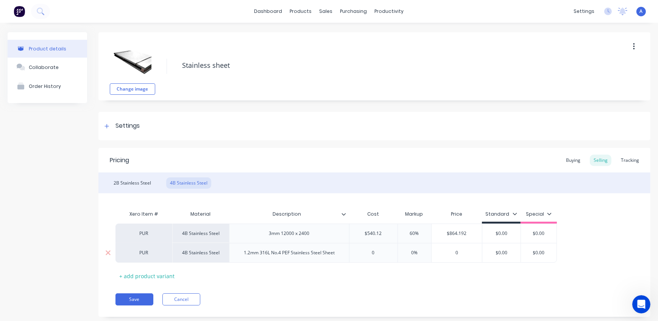
drag, startPoint x: 378, startPoint y: 252, endPoint x: 366, endPoint y: 253, distance: 12.2
click at [366, 253] on input "0" at bounding box center [373, 252] width 48 height 7
type input "2"
type textarea "x"
type input "257"
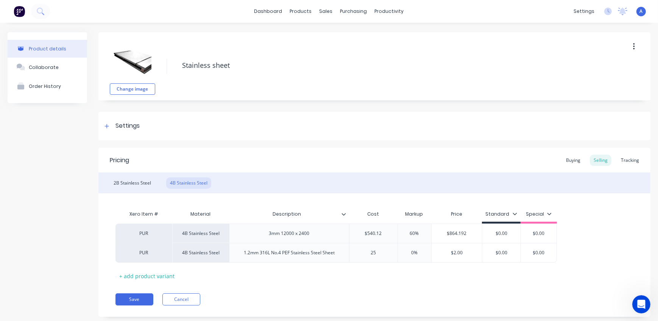
type textarea "x"
type input "257"
drag, startPoint x: 421, startPoint y: 252, endPoint x: 389, endPoint y: 252, distance: 32.2
click at [389, 252] on div "PUR 4B Stainless Steel 1.2mm 316L No.4 PEF Stainless Steel Sheet $257.00 257 0%…" at bounding box center [336, 253] width 442 height 20
type input "6"
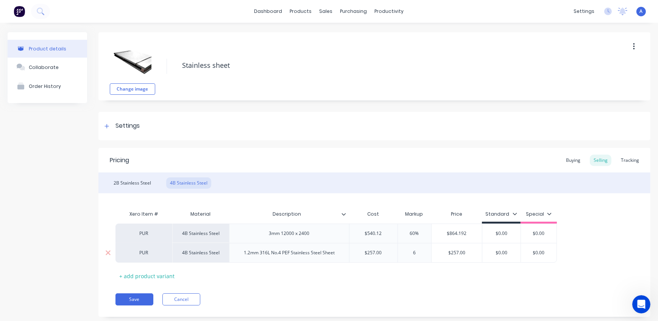
type textarea "x"
type input "60"
type input "$411.20"
click at [454, 282] on div "Pricing Buying Selling Tracking 2B Stainless Steel 4B Stainless Steel Xero Item…" at bounding box center [374, 232] width 552 height 169
drag, startPoint x: 204, startPoint y: 256, endPoint x: 201, endPoint y: 234, distance: 22.6
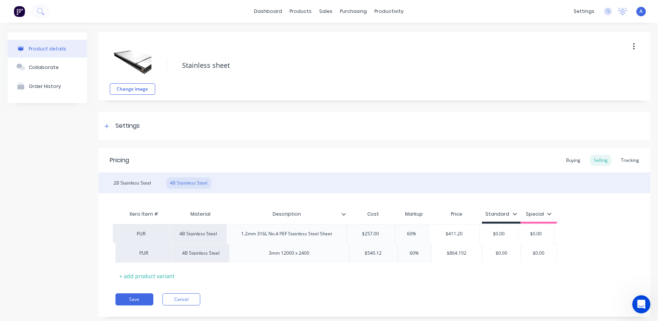
click at [201, 234] on div "PUR 4B Stainless Steel 3mm 12000 x 2400 $540.12 60% $864.192 $0.00 $0.00 PUR 4B…" at bounding box center [374, 242] width 518 height 39
click at [290, 290] on div "Pricing Buying Selling Tracking 2B Stainless Steel 4B Stainless Steel Xero Item…" at bounding box center [374, 232] width 552 height 169
click at [158, 273] on div "+ add product variant" at bounding box center [146, 276] width 63 height 12
type textarea "x"
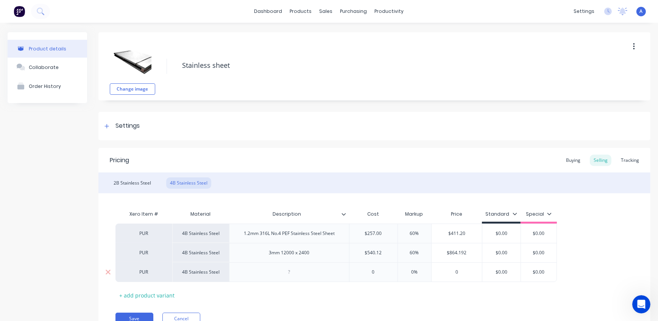
click at [262, 276] on div at bounding box center [289, 272] width 120 height 20
click at [297, 270] on div at bounding box center [289, 272] width 38 height 10
paste div
click at [280, 296] on div "Xero Item # Material Description Cost Markup Price Standard Special PUR 4B Stai…" at bounding box center [374, 253] width 518 height 95
type textarea "x"
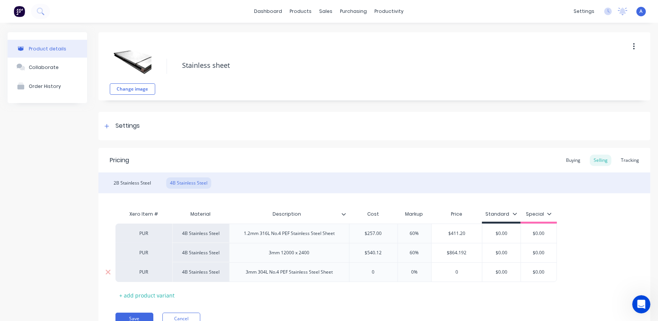
type input "0"
drag, startPoint x: 381, startPoint y: 271, endPoint x: 366, endPoint y: 271, distance: 14.4
click at [366, 271] on input "0" at bounding box center [373, 271] width 48 height 7
type textarea "x"
type input "38"
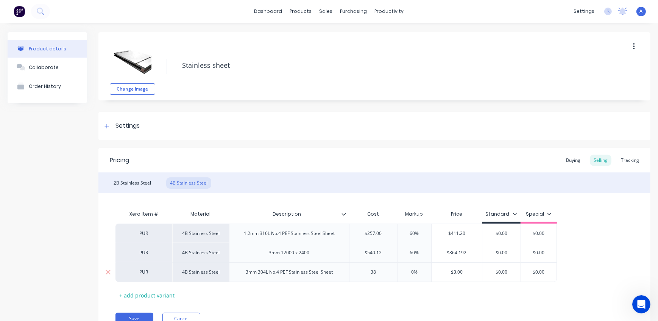
type textarea "x"
type input "382"
type textarea "x"
type input "382"
drag, startPoint x: 408, startPoint y: 269, endPoint x: 390, endPoint y: 265, distance: 17.8
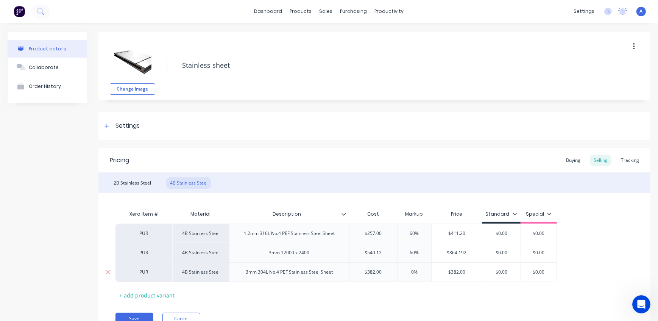
click at [390, 265] on div "PUR 4B Stainless Steel 3mm 304L No.4 PEF Stainless Steel Sheet $382.00 382 0% 0…" at bounding box center [336, 272] width 442 height 20
type input "6"
type textarea "x"
type input "60"
type textarea "x"
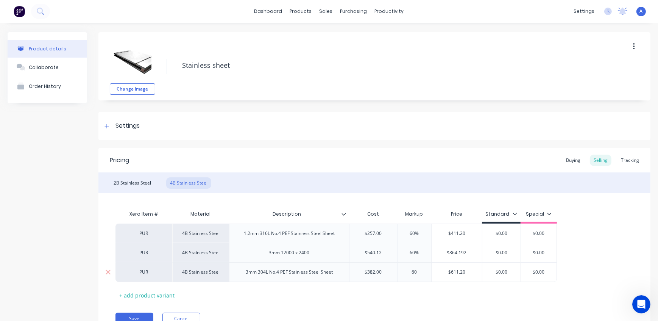
type input "$611.20"
click at [452, 293] on div "Xero Item # Material Description Cost Markup Price Standard Special PUR 4B Stai…" at bounding box center [374, 253] width 518 height 95
click at [344, 214] on icon at bounding box center [344, 214] width 5 height 5
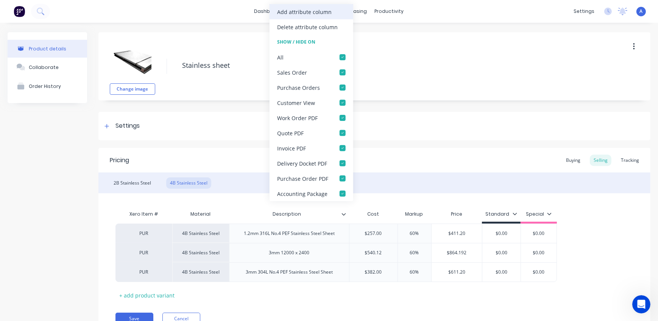
click at [290, 15] on div "Add attribute column" at bounding box center [304, 12] width 55 height 8
type textarea "x"
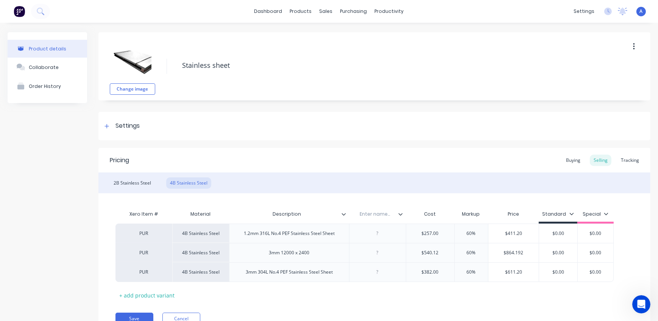
click at [386, 212] on input "text" at bounding box center [375, 214] width 52 height 7
drag, startPoint x: 390, startPoint y: 213, endPoint x: 348, endPoint y: 213, distance: 42.0
click at [348, 213] on div "Xero Item # Material Description Enter name... Cost Markup Price Standard Speci…" at bounding box center [364, 214] width 498 height 17
type input "Size"
click at [334, 253] on div "3mm 12000 x 2400" at bounding box center [289, 252] width 120 height 19
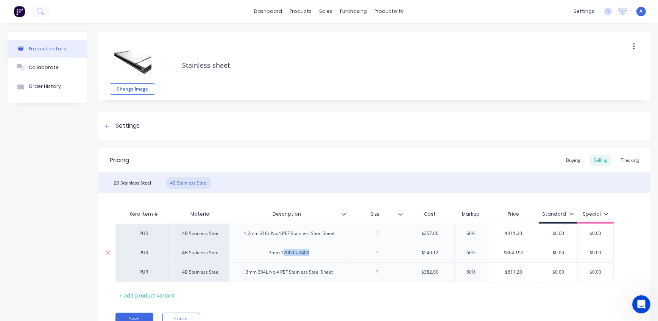
drag, startPoint x: 311, startPoint y: 254, endPoint x: 283, endPoint y: 254, distance: 28.0
click at [283, 254] on div "3mm 12000 x 2400" at bounding box center [289, 253] width 53 height 10
click at [315, 248] on div "3mm 12000 x 2400" at bounding box center [289, 252] width 120 height 19
click at [317, 251] on div "3mm 12000 x 2400" at bounding box center [289, 252] width 120 height 19
click at [388, 252] on div at bounding box center [378, 253] width 38 height 10
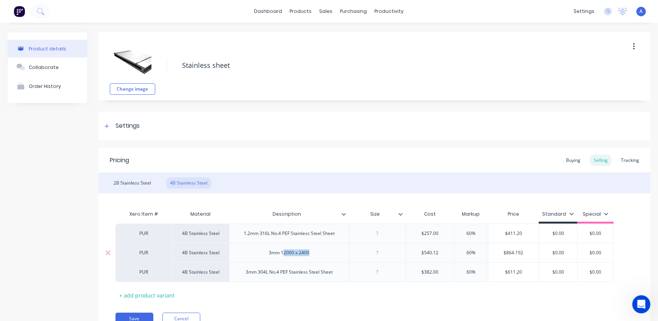
type textarea "x"
type input "$540.12"
click at [319, 256] on div "3mm 12000 x 2400" at bounding box center [289, 252] width 120 height 19
click at [318, 251] on div "3mm 12000 x 2400" at bounding box center [289, 252] width 120 height 19
click at [311, 252] on div "3mm 12000 x 2400" at bounding box center [289, 253] width 53 height 10
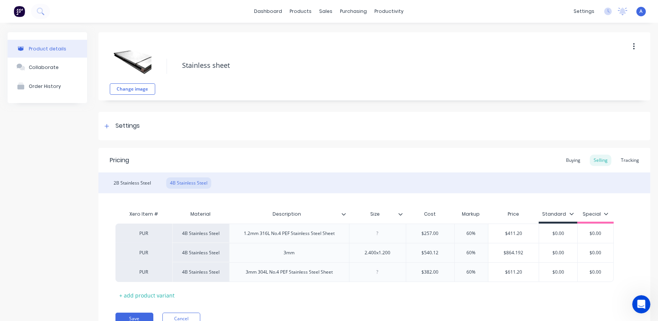
click at [326, 291] on div "Xero Item # Material Description Size Cost Markup Price Standard Special PUR 4B…" at bounding box center [374, 253] width 518 height 95
type textarea "x"
click at [377, 270] on div at bounding box center [378, 272] width 38 height 10
type input "$382.00"
type textarea "x"
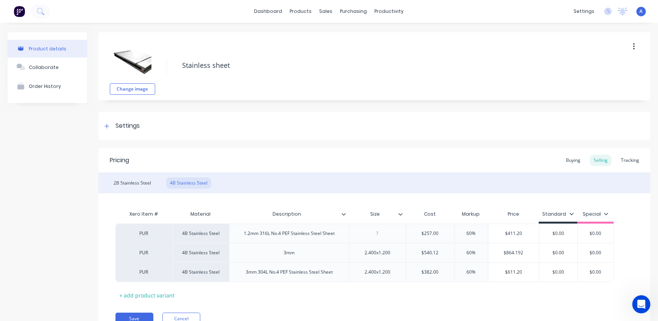
click at [398, 298] on div "Xero Item # Material Description Size Cost Markup Price Standard Special PUR 4B…" at bounding box center [374, 253] width 518 height 95
click at [382, 233] on div at bounding box center [378, 233] width 38 height 10
click at [362, 234] on div "2.400x1.200" at bounding box center [378, 233] width 38 height 10
click at [325, 250] on div "3mm" at bounding box center [289, 252] width 120 height 19
click at [143, 315] on button "Save" at bounding box center [134, 318] width 38 height 12
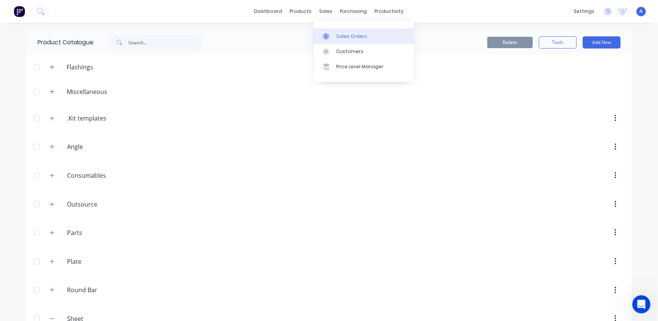
click at [339, 37] on div "Sales Orders" at bounding box center [351, 36] width 31 height 7
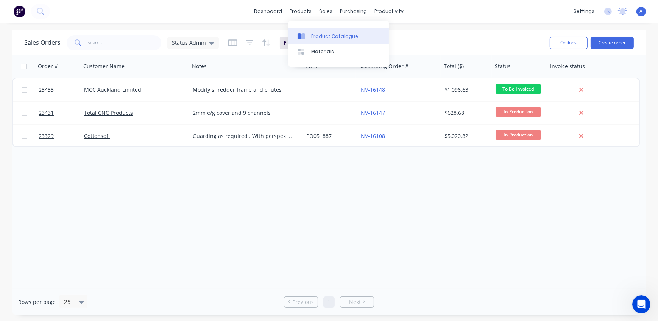
click at [321, 36] on div "Product Catalogue" at bounding box center [334, 36] width 47 height 7
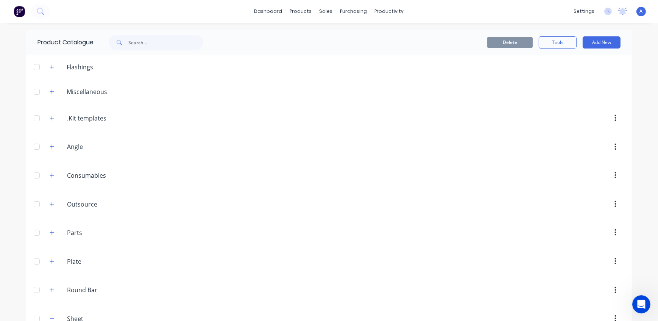
scroll to position [345, 0]
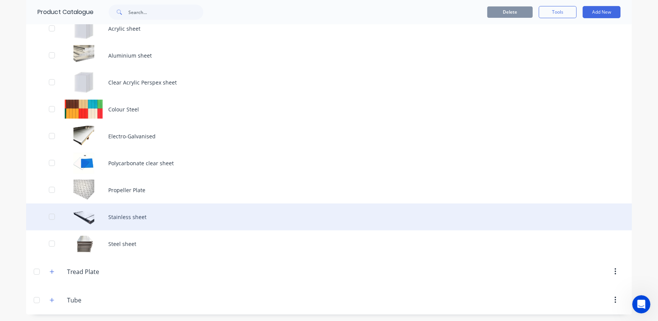
click at [126, 213] on div "Stainless sheet" at bounding box center [329, 216] width 606 height 27
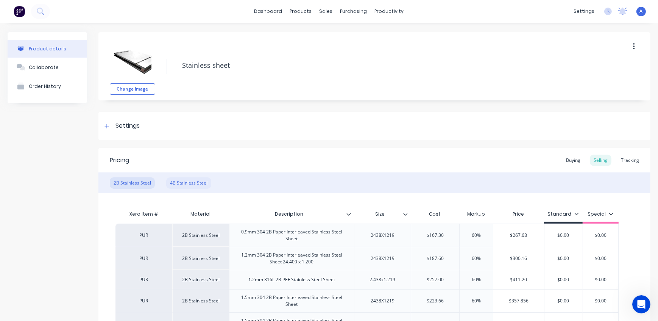
type textarea "x"
click at [189, 181] on div "4B Stainless Steel" at bounding box center [188, 182] width 45 height 11
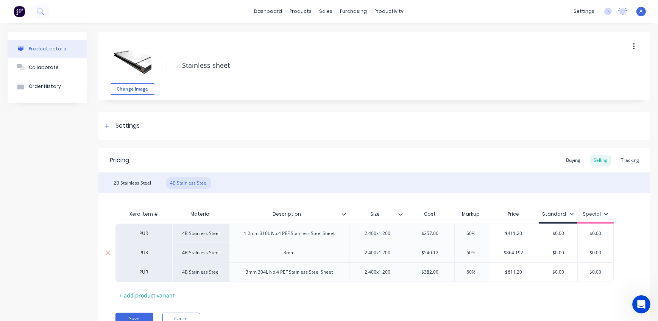
scroll to position [34, 0]
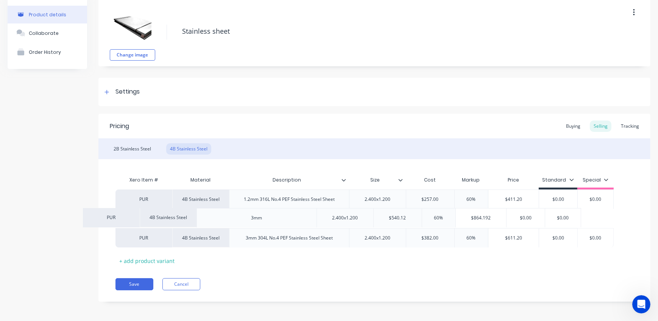
drag, startPoint x: 398, startPoint y: 219, endPoint x: 362, endPoint y: 218, distance: 35.2
click at [362, 218] on div "PUR 4B Stainless Steel 1.2mm 316L No.4 PEF Stainless Steel Sheet 2.400x1.200 $2…" at bounding box center [374, 218] width 518 height 58
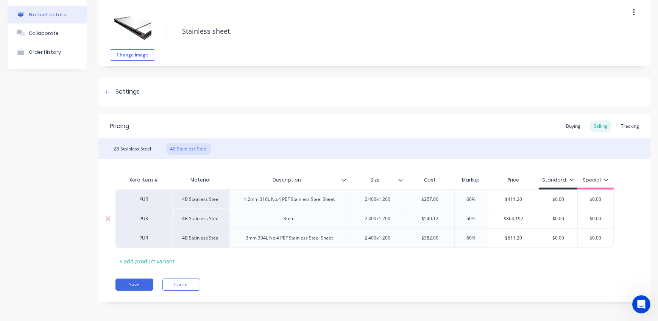
click at [367, 218] on div "2.400x1.200" at bounding box center [378, 219] width 38 height 10
click at [400, 217] on div "2.400x1.200" at bounding box center [377, 218] width 57 height 19
type input "$540.12"
type textarea "x"
click at [342, 217] on div "3mm" at bounding box center [289, 218] width 120 height 19
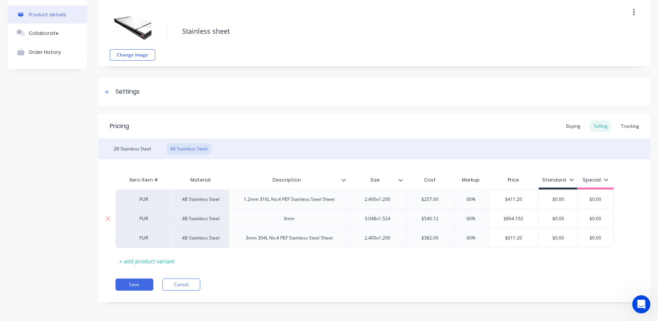
drag, startPoint x: 308, startPoint y: 217, endPoint x: 302, endPoint y: 218, distance: 6.0
click at [308, 217] on div "3mm" at bounding box center [289, 219] width 38 height 10
drag, startPoint x: 302, startPoint y: 218, endPoint x: 265, endPoint y: 218, distance: 36.7
click at [265, 218] on div "3mm" at bounding box center [289, 218] width 120 height 19
paste div
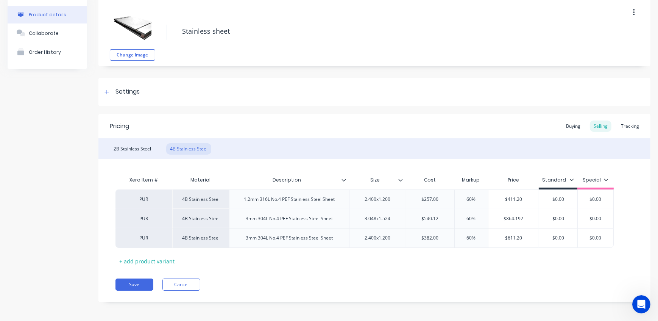
click at [306, 275] on div "Pricing Buying Selling Tracking 2B Stainless Steel 4B Stainless Steel Xero Item…" at bounding box center [374, 208] width 552 height 188
type textarea "x"
drag, startPoint x: 441, startPoint y: 216, endPoint x: 411, endPoint y: 216, distance: 29.9
click at [411, 216] on input "$540.12" at bounding box center [430, 218] width 48 height 7
type input "5"
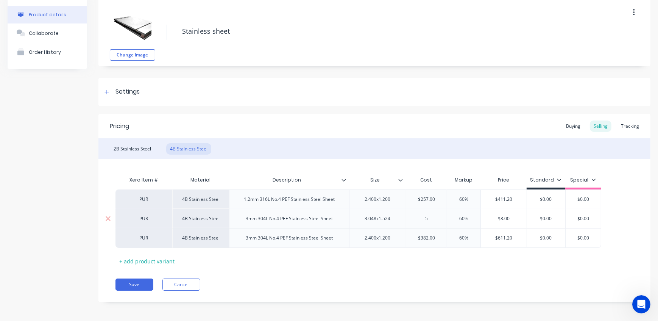
type textarea "x"
type input "596"
type textarea "x"
type input "596"
click at [568, 124] on div "Buying" at bounding box center [573, 125] width 22 height 11
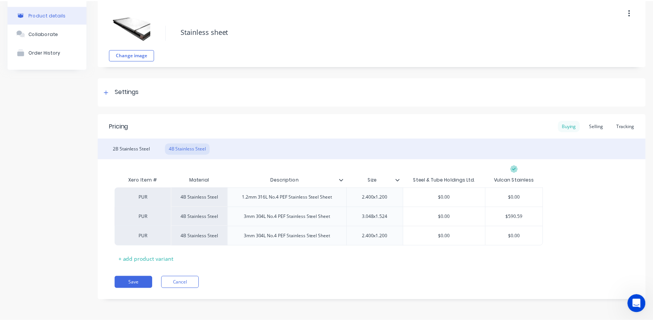
scroll to position [34, 0]
drag, startPoint x: 460, startPoint y: 217, endPoint x: 437, endPoint y: 217, distance: 22.7
click at [437, 217] on input "$0.00" at bounding box center [447, 217] width 83 height 7
type input "5"
type textarea "x"
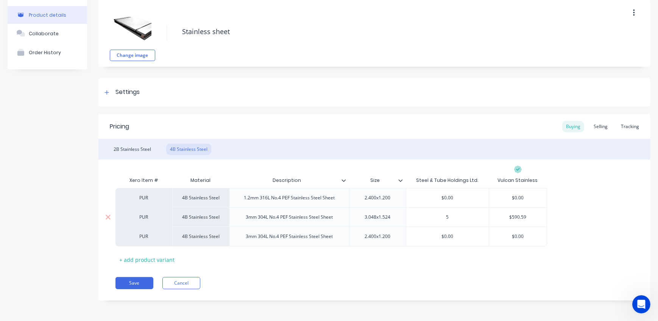
type input "59"
type textarea "x"
type input "596"
click at [467, 253] on div "Xero Item # Material Description Size Steel & Tube Holdings Ltd. Vulcan Stainle…" at bounding box center [374, 219] width 518 height 93
click at [135, 281] on button "Save" at bounding box center [134, 283] width 38 height 12
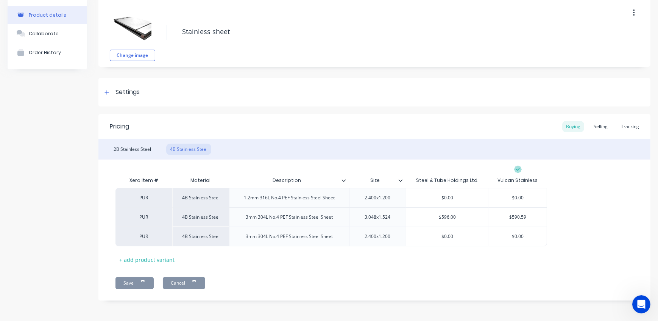
type textarea "x"
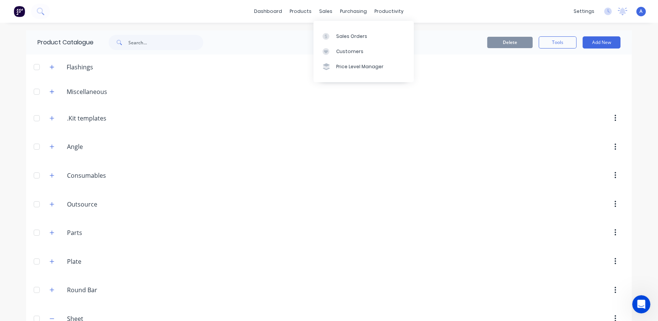
drag, startPoint x: 321, startPoint y: 8, endPoint x: 334, endPoint y: 22, distance: 18.7
click at [321, 8] on div "sales" at bounding box center [326, 11] width 21 height 11
click at [349, 38] on div "Sales Orders" at bounding box center [351, 36] width 31 height 7
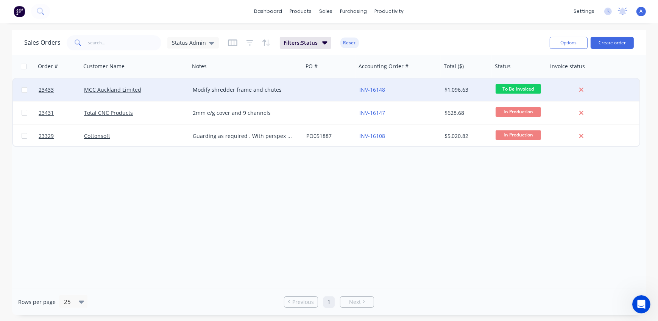
click at [165, 84] on div "MCC Auckland Limited" at bounding box center [135, 89] width 109 height 23
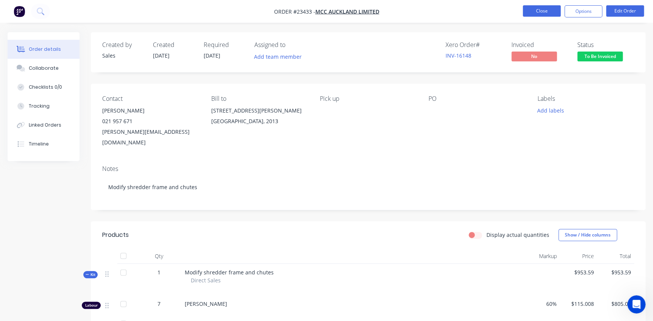
click at [542, 12] on button "Close" at bounding box center [542, 10] width 38 height 11
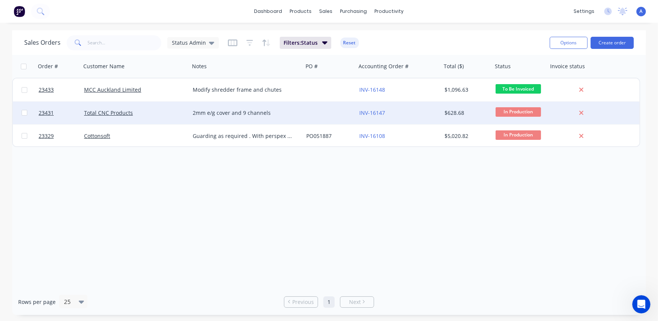
click at [153, 112] on div "Total CNC Products" at bounding box center [132, 113] width 97 height 8
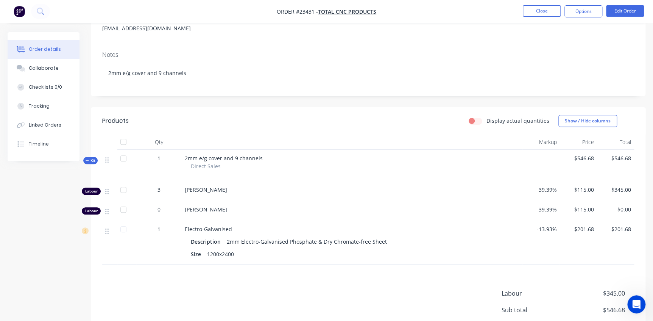
scroll to position [193, 0]
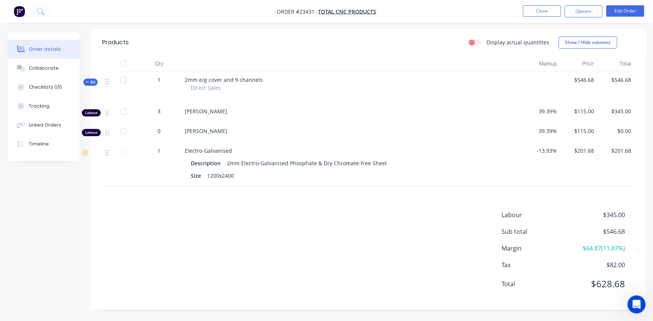
click at [548, 151] on span "-13.93%" at bounding box center [541, 151] width 31 height 8
click at [633, 9] on button "Edit Order" at bounding box center [625, 10] width 38 height 11
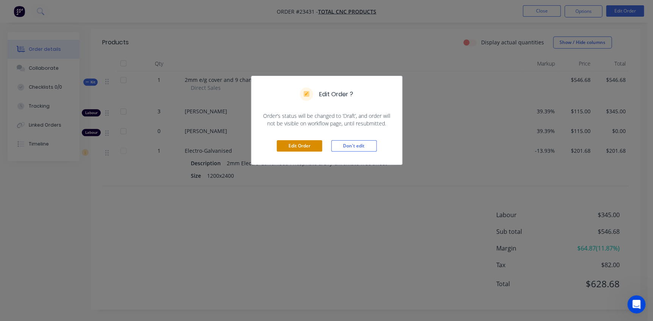
click at [287, 146] on button "Edit Order" at bounding box center [299, 145] width 45 height 11
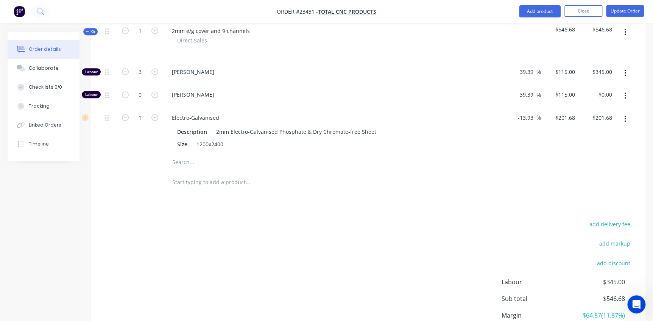
scroll to position [241, 0]
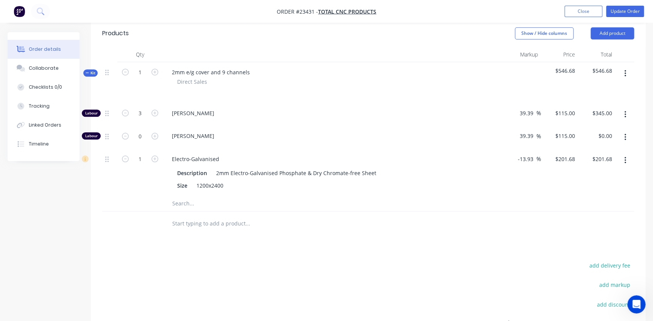
drag, startPoint x: 534, startPoint y: 148, endPoint x: 459, endPoint y: 149, distance: 75.0
click at [459, 149] on div "1 Electro-Galvanised Description 2mm Electro-Galvanised Phosphate & Dry Chromat…" at bounding box center [368, 172] width 532 height 47
type input "60"
click at [455, 180] on div "Size 1200x2400" at bounding box center [331, 185] width 315 height 11
type input "$374.896"
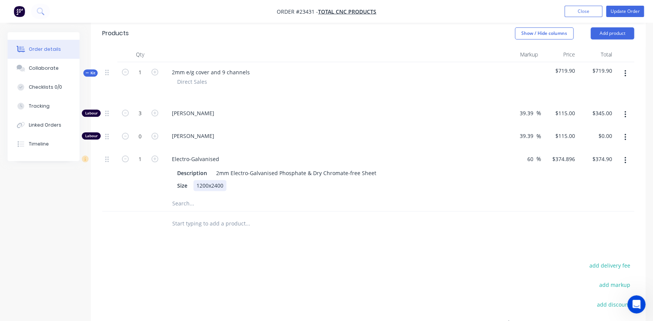
type input "$374.90"
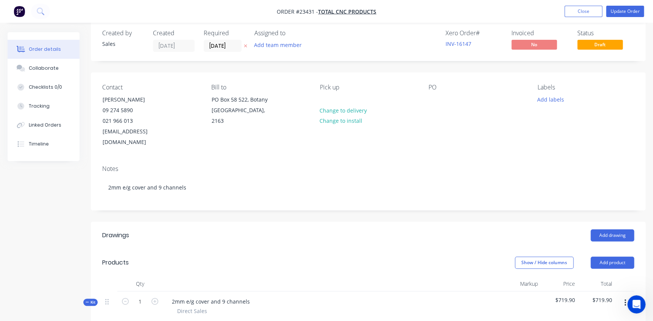
scroll to position [0, 0]
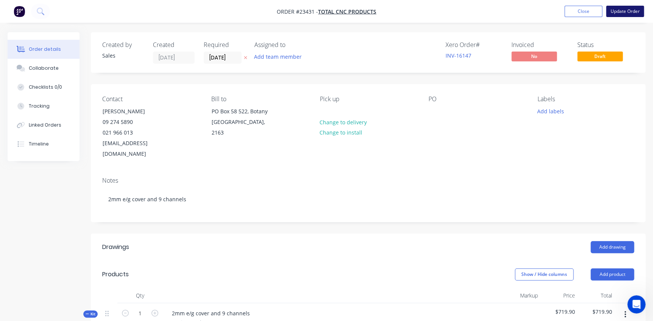
click at [630, 9] on button "Update Order" at bounding box center [625, 11] width 38 height 11
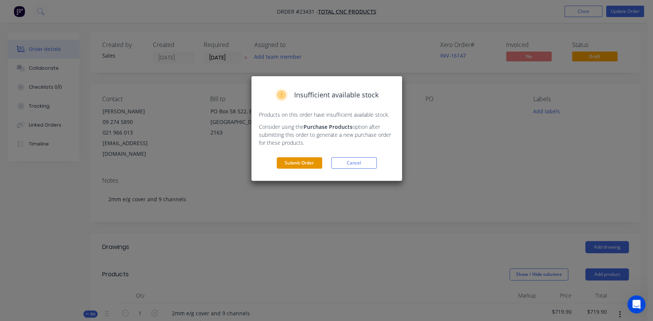
click at [308, 163] on button "Submit Order" at bounding box center [299, 162] width 45 height 11
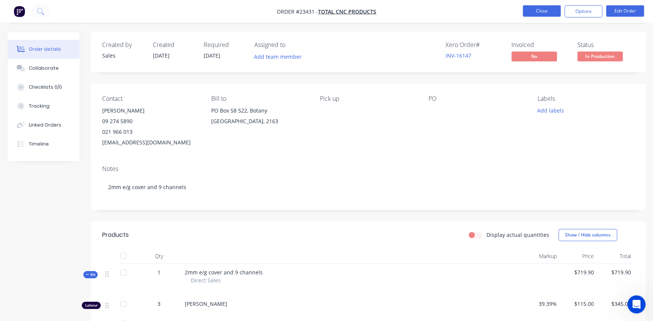
click at [538, 12] on button "Close" at bounding box center [542, 10] width 38 height 11
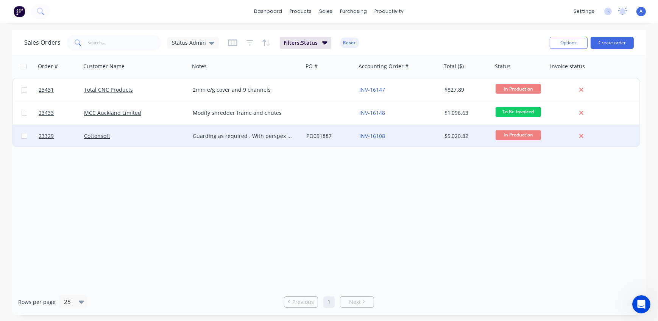
click at [122, 139] on div "Cottonsoft" at bounding box center [132, 136] width 97 height 8
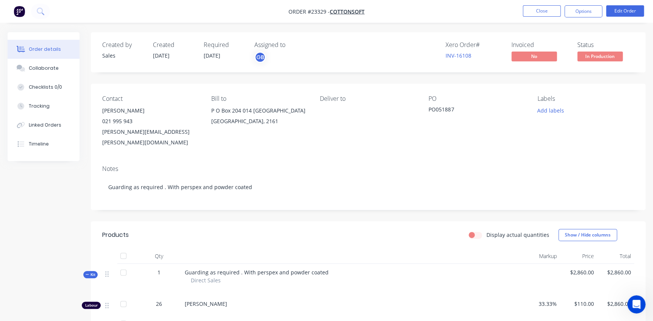
scroll to position [206, 0]
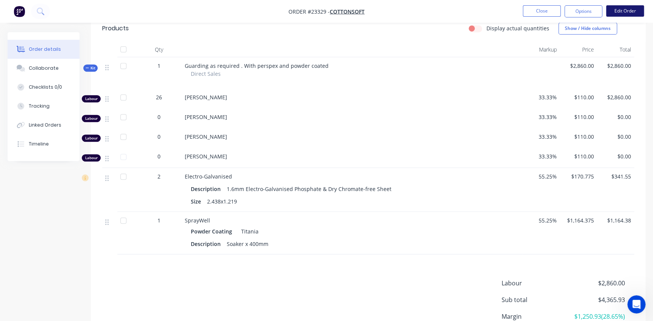
click at [631, 9] on button "Edit Order" at bounding box center [625, 10] width 38 height 11
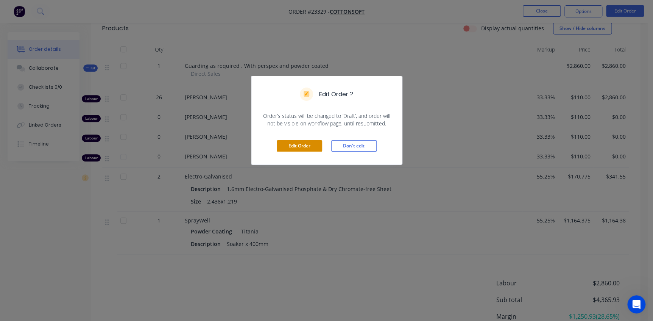
click at [304, 145] on button "Edit Order" at bounding box center [299, 145] width 45 height 11
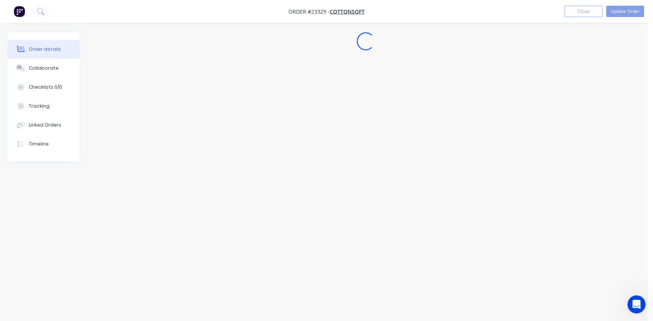
scroll to position [0, 0]
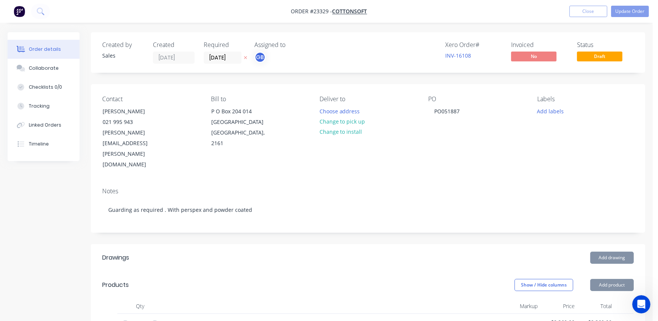
type input "33.33"
type input "$110.00"
type input "$2,860.00"
type input "33.33"
type input "$110.00"
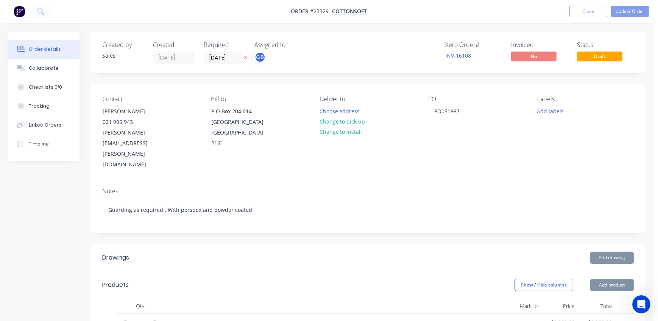
type input "33.33"
type input "$110.00"
type input "33.33"
type input "$110.00"
type input "55.25"
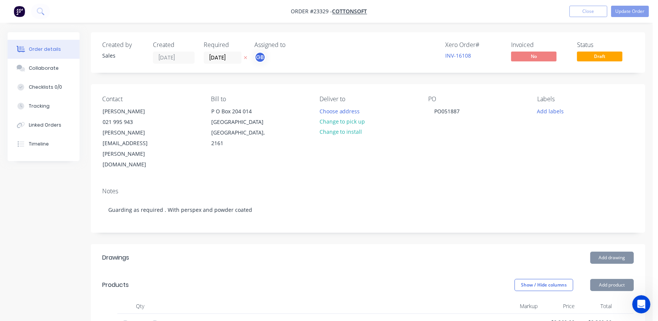
type input "$170.775"
type input "$341.55"
type input "55.25"
type input "$1,164.375"
type input "$1,164.38"
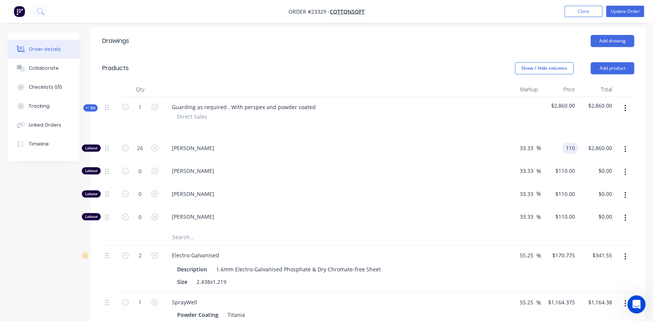
scroll to position [212, 0]
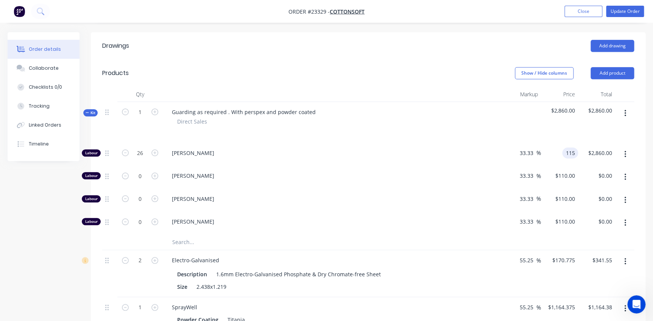
type input "115"
click at [562, 170] on div "$110.00 $110.00" at bounding box center [565, 175] width 27 height 11
type input "39.39"
type input "$115.00"
type input "$2,990.00"
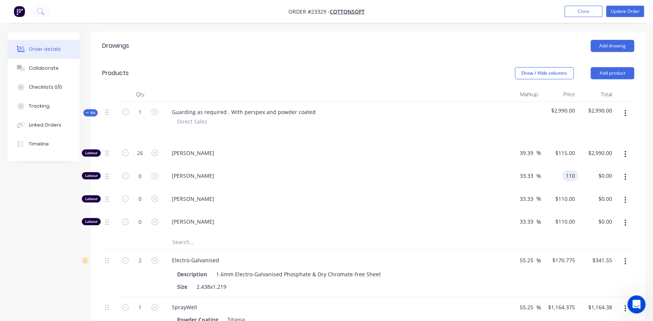
click at [562, 170] on div "110 110" at bounding box center [570, 175] width 16 height 11
type input "115"
type input "39.39"
type input "$115.00"
click at [565, 193] on input "110" at bounding box center [566, 198] width 23 height 11
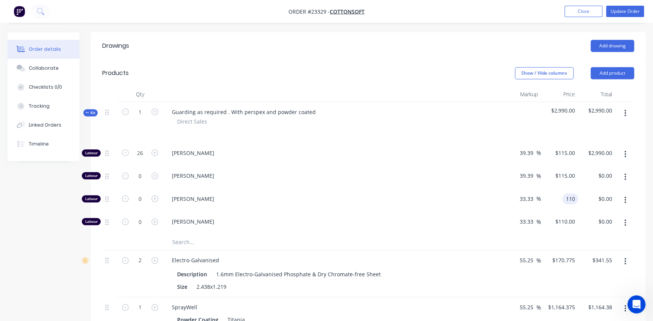
click at [565, 193] on input "110" at bounding box center [571, 198] width 13 height 11
type input "115"
click at [562, 211] on div "$110.00 $110.00" at bounding box center [559, 222] width 37 height 23
type input "39.39"
type input "$115.00"
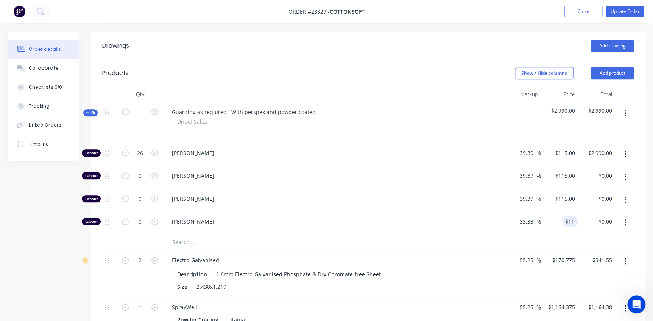
click at [562, 211] on div "$110.00 110" at bounding box center [559, 222] width 37 height 23
click at [563, 216] on div "110 $110.00" at bounding box center [565, 221] width 27 height 11
click at [563, 216] on div "110 110" at bounding box center [570, 221] width 16 height 11
type input "115"
type input "39.39"
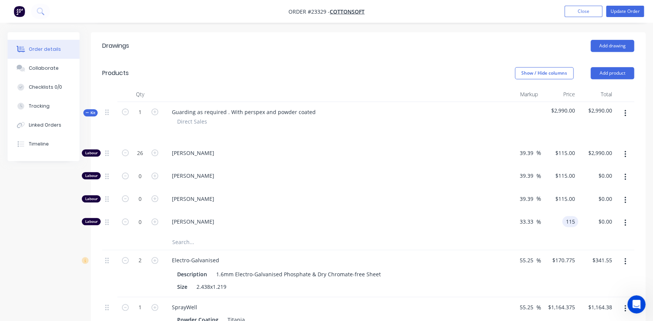
type input "$115.00"
click at [626, 216] on button "button" at bounding box center [625, 223] width 18 height 14
click at [588, 267] on div "Delete" at bounding box center [598, 272] width 58 height 11
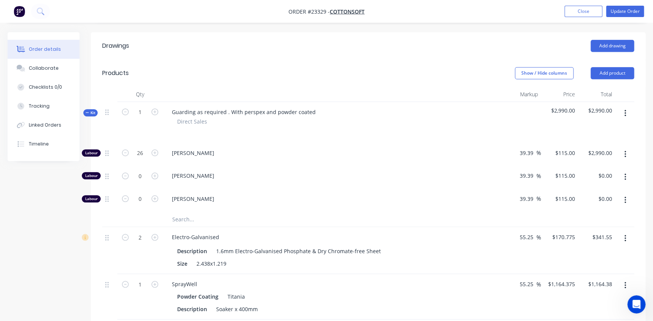
click at [626, 193] on button "button" at bounding box center [625, 200] width 18 height 14
click at [588, 245] on div "Delete" at bounding box center [598, 250] width 58 height 11
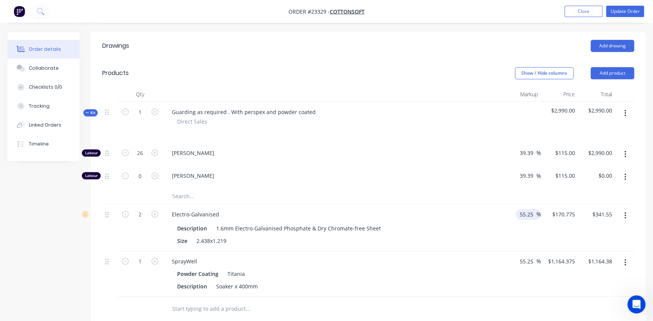
click at [534, 209] on input "55.25" at bounding box center [527, 214] width 17 height 11
drag, startPoint x: 534, startPoint y: 181, endPoint x: 488, endPoint y: 181, distance: 46.2
click at [488, 204] on div "2 Electro-Galvanised Description 1.6mm Electro-Galvanised Phosphate & Dry Chrom…" at bounding box center [368, 227] width 532 height 47
type input "60"
type input "$176.00"
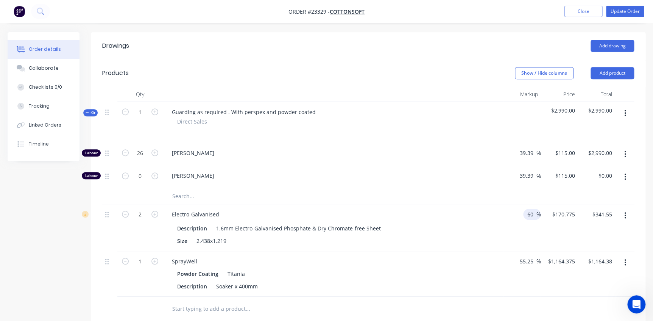
type input "$352.00"
click at [534, 251] on div "55.25 55.25 %" at bounding box center [522, 273] width 37 height 45
click at [531, 256] on input "55.25" at bounding box center [527, 261] width 17 height 11
type input "60"
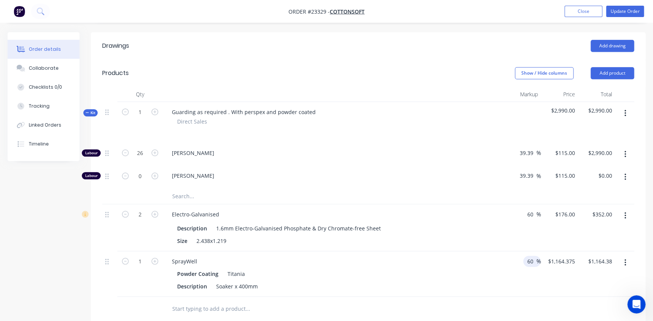
click at [422, 143] on div "[PERSON_NAME]" at bounding box center [333, 154] width 341 height 23
type input "$1,200.00"
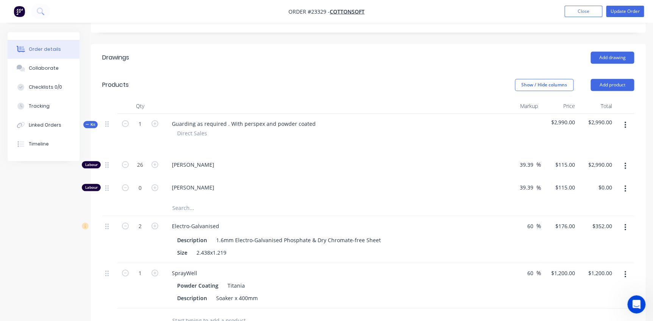
scroll to position [206, 0]
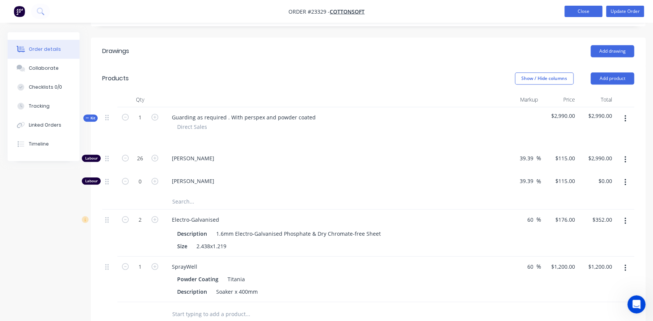
click at [582, 13] on button "Close" at bounding box center [584, 11] width 38 height 11
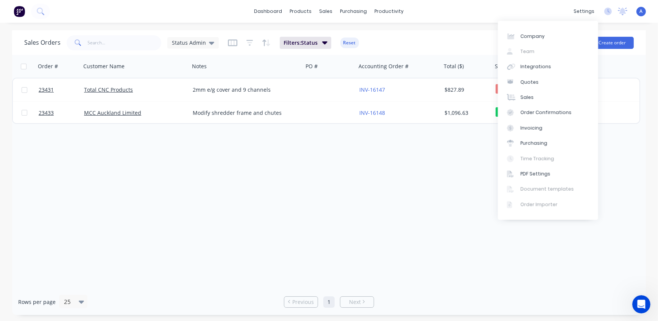
click at [462, 182] on div "Order # Customer Name Notes PO # Accounting Order # Total ($) Status Invoice st…" at bounding box center [329, 172] width 634 height 234
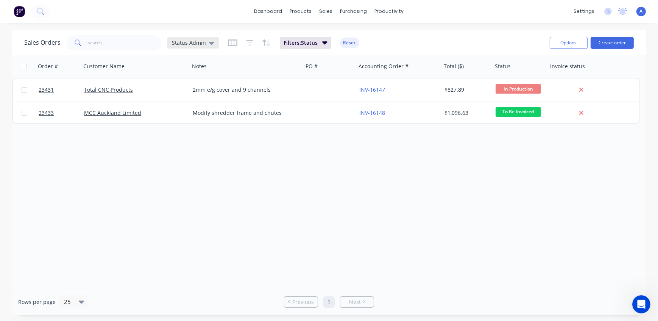
click at [181, 43] on span "Status Admin" at bounding box center [189, 43] width 34 height 8
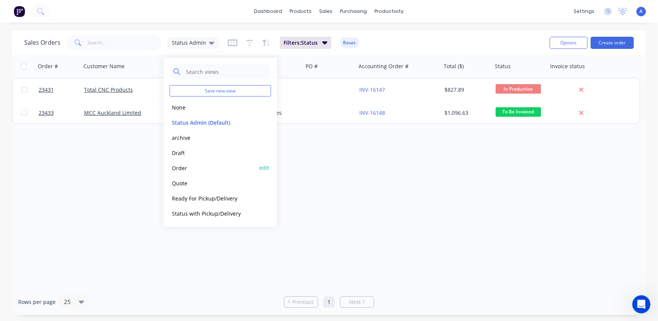
click at [181, 165] on button "Order" at bounding box center [213, 167] width 86 height 9
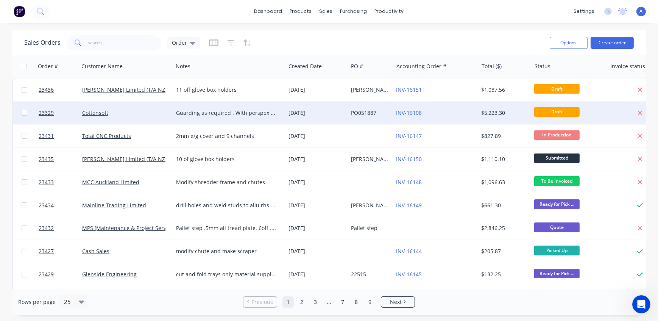
click at [157, 109] on div "Cottonsoft" at bounding box center [123, 113] width 83 height 8
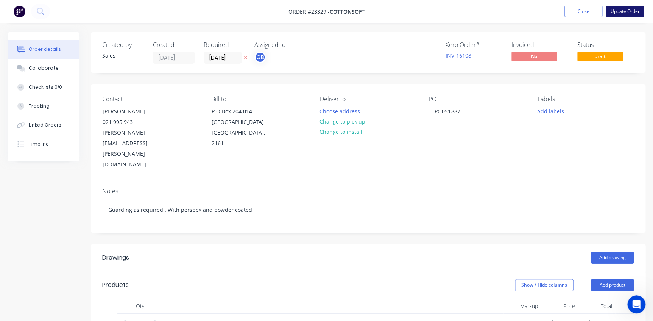
click at [628, 12] on button "Update Order" at bounding box center [625, 11] width 38 height 11
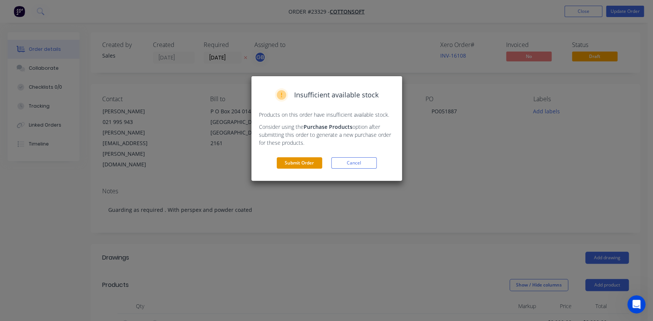
click at [302, 162] on button "Submit Order" at bounding box center [299, 162] width 45 height 11
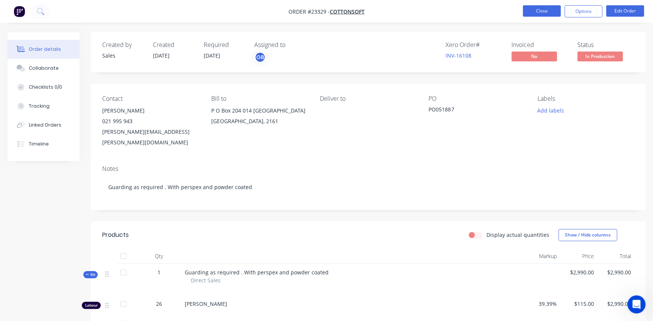
click at [544, 7] on button "Close" at bounding box center [542, 10] width 38 height 11
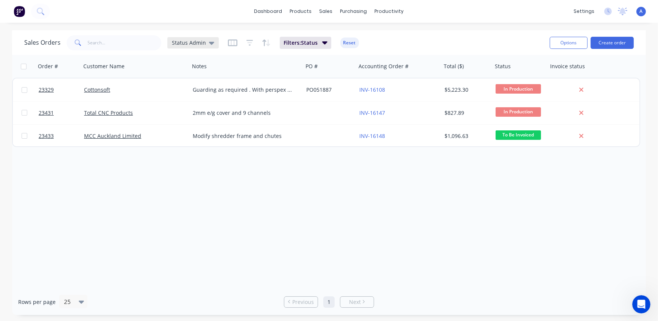
click at [193, 41] on span "Status Admin" at bounding box center [189, 43] width 34 height 8
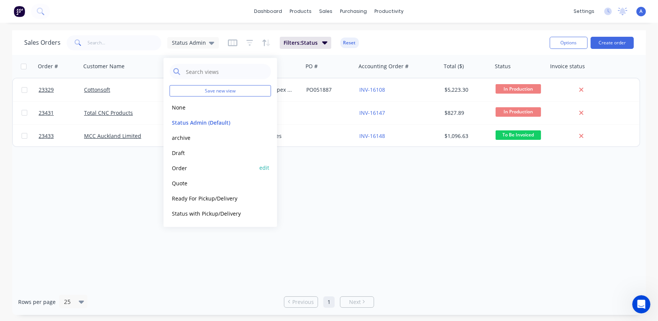
click at [189, 169] on button "Order" at bounding box center [213, 167] width 86 height 9
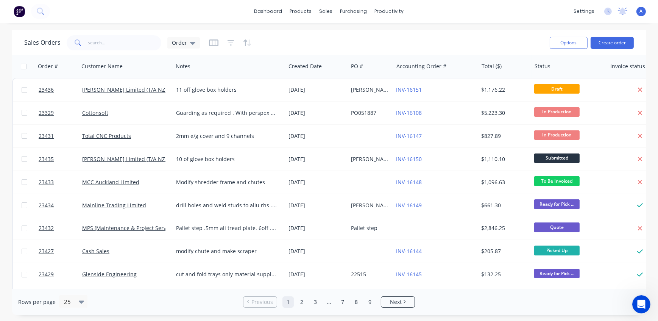
click at [565, 37] on button "Options" at bounding box center [569, 43] width 38 height 12
click at [512, 44] on div "Sales Orders Order" at bounding box center [284, 42] width 520 height 19
click at [176, 40] on span "Order" at bounding box center [179, 43] width 15 height 8
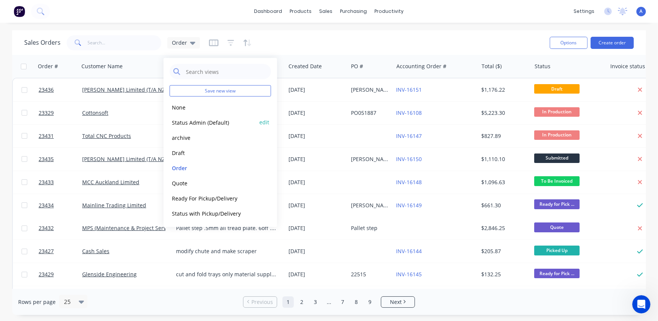
click at [199, 121] on button "Status Admin (Default)" at bounding box center [213, 122] width 86 height 9
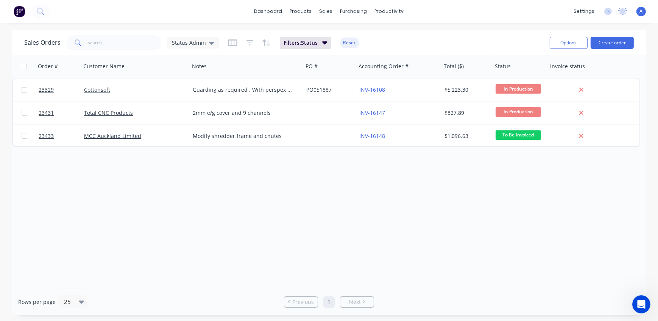
click at [437, 193] on div "Order # Customer Name Notes PO # Accounting Order # Total ($) Status Invoice st…" at bounding box center [329, 172] width 634 height 234
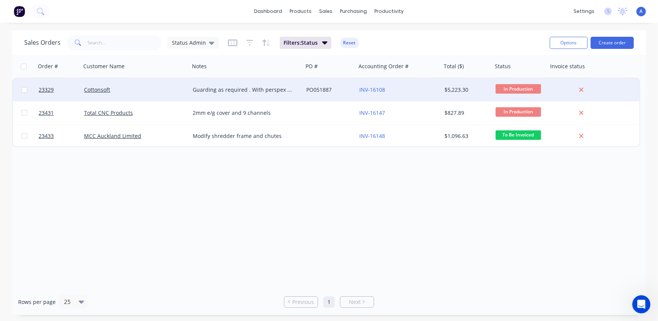
click at [136, 89] on div "Cottonsoft" at bounding box center [132, 90] width 97 height 8
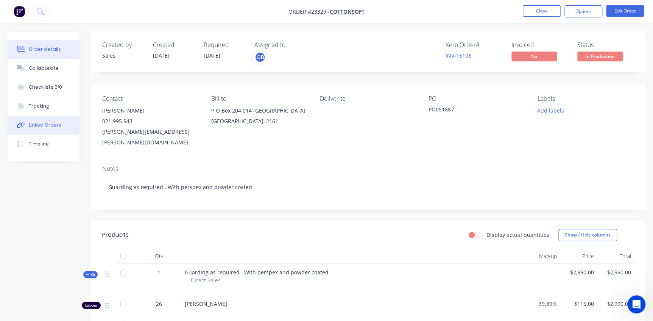
click at [36, 125] on div "Linked Orders" at bounding box center [45, 125] width 33 height 7
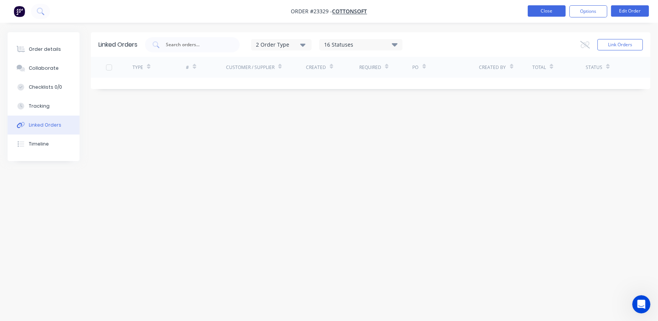
click at [544, 11] on button "Close" at bounding box center [547, 10] width 38 height 11
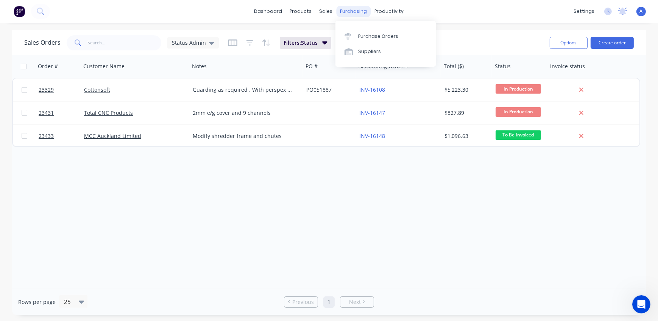
click at [351, 10] on div "purchasing" at bounding box center [354, 11] width 34 height 11
click at [365, 36] on div "Purchase Orders" at bounding box center [378, 36] width 40 height 7
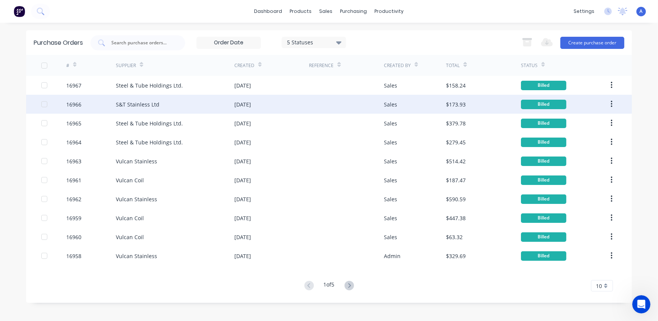
click at [170, 104] on div "S&T Stainless Ltd" at bounding box center [175, 104] width 119 height 19
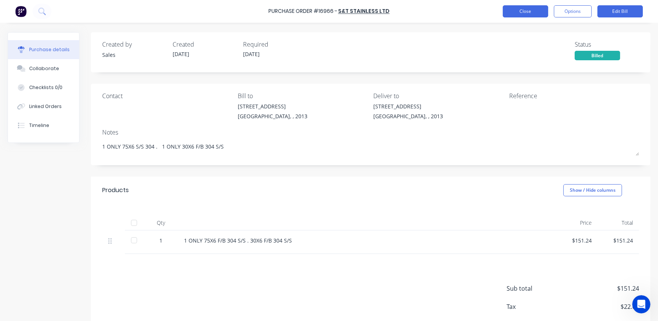
click at [532, 12] on button "Close" at bounding box center [525, 11] width 45 height 12
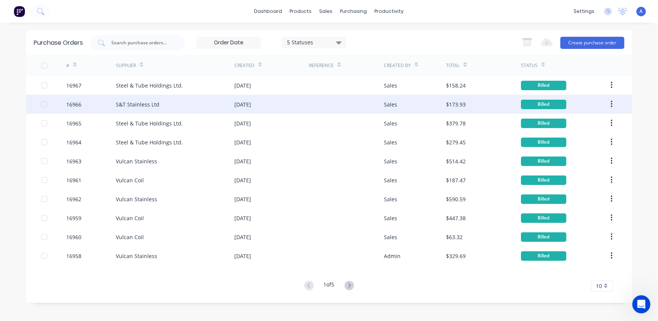
click at [167, 104] on div "S&T Stainless Ltd" at bounding box center [175, 104] width 119 height 19
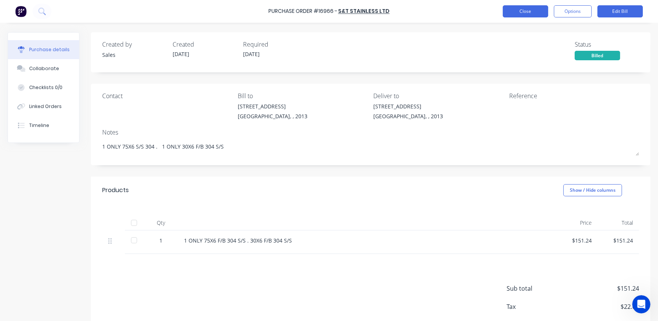
click at [531, 11] on button "Close" at bounding box center [525, 11] width 45 height 12
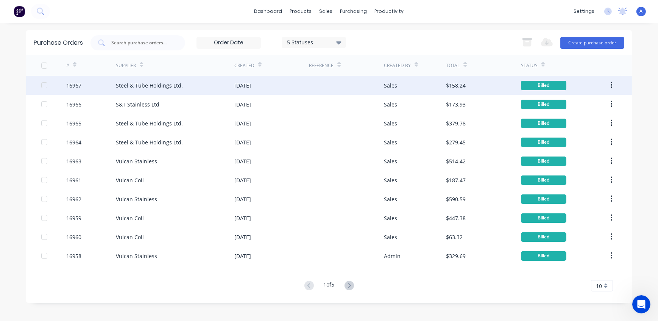
click at [174, 85] on div "Steel & Tube Holdings Ltd." at bounding box center [149, 85] width 67 height 8
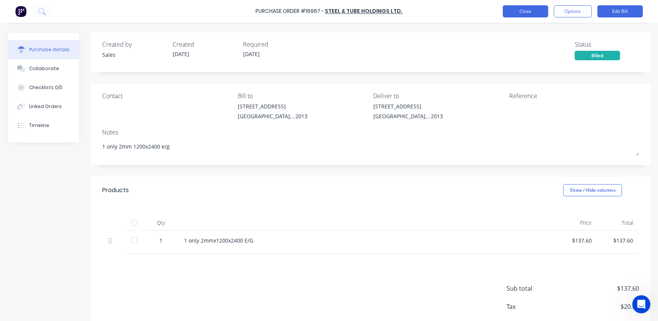
click at [523, 11] on button "Close" at bounding box center [525, 11] width 45 height 12
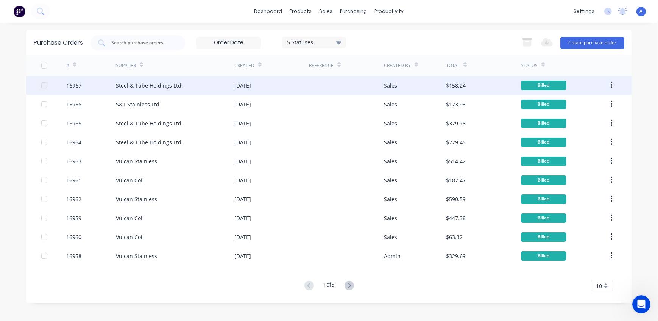
click at [201, 85] on div "Steel & Tube Holdings Ltd." at bounding box center [175, 85] width 119 height 19
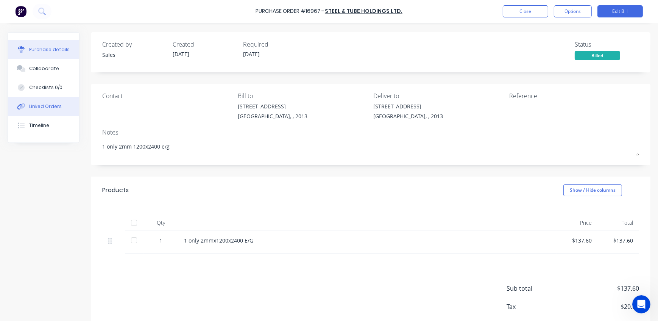
click at [42, 106] on div "Linked Orders" at bounding box center [45, 106] width 33 height 7
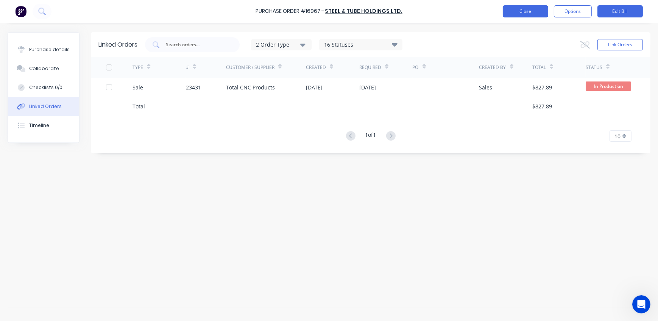
click at [530, 13] on button "Close" at bounding box center [525, 11] width 45 height 12
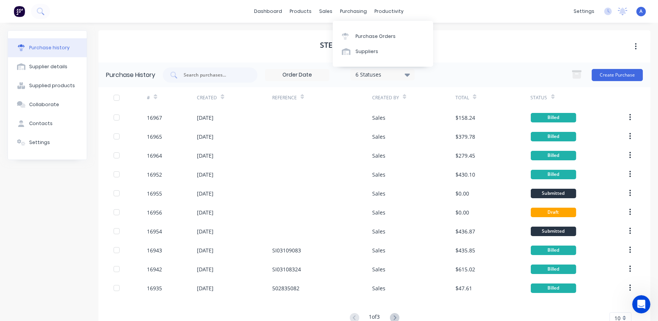
click at [549, 45] on div "Steel & Tube Holdings Ltd." at bounding box center [374, 46] width 552 height 32
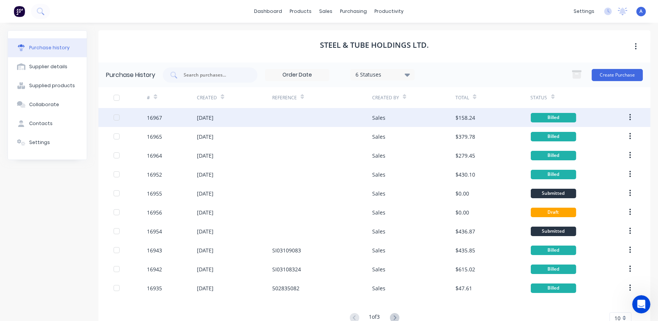
click at [213, 116] on div "[DATE]" at bounding box center [205, 118] width 17 height 8
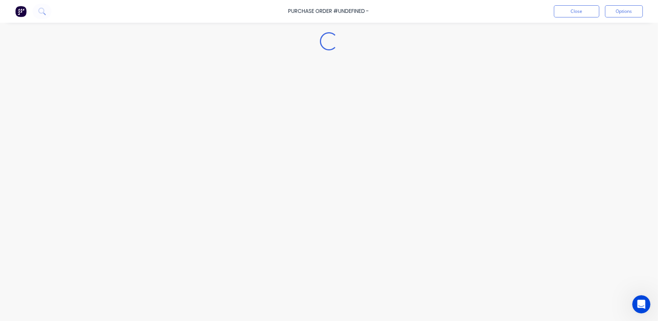
type textarea "x"
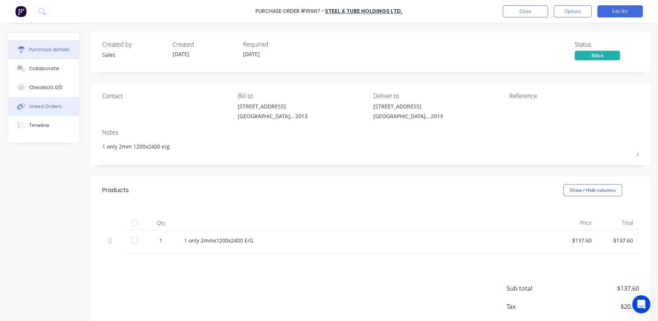
click at [48, 108] on div "Linked Orders" at bounding box center [45, 106] width 33 height 7
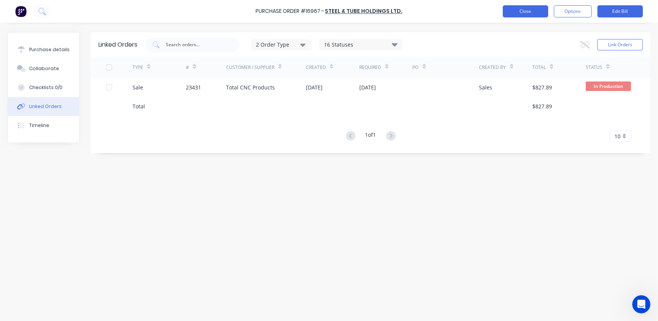
click at [527, 16] on button "Close" at bounding box center [525, 11] width 45 height 12
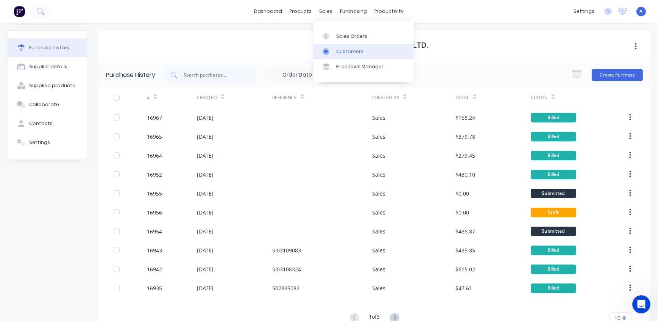
click at [339, 50] on div "Customers" at bounding box center [349, 51] width 27 height 7
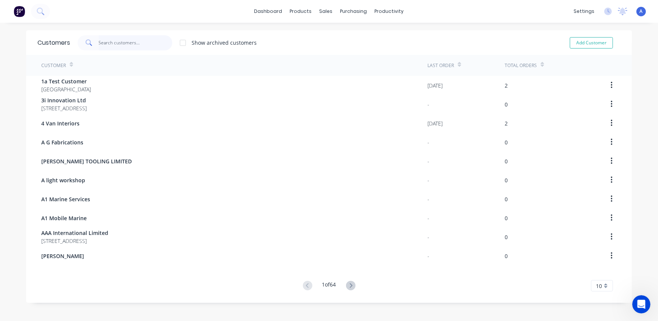
click at [123, 41] on input "text" at bounding box center [136, 42] width 74 height 15
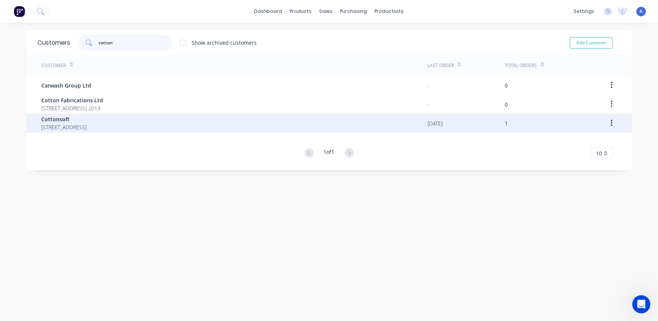
type input "cotton"
click at [51, 122] on span "Cottonsoft" at bounding box center [63, 119] width 45 height 8
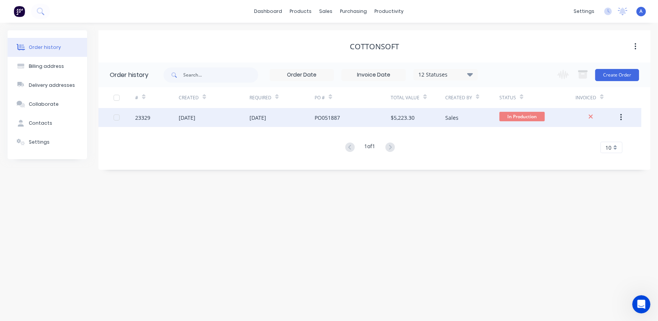
click at [223, 118] on div "[DATE]" at bounding box center [214, 117] width 71 height 19
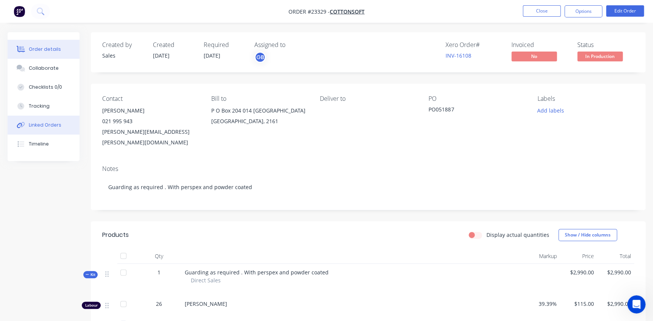
click at [48, 123] on div "Linked Orders" at bounding box center [45, 125] width 33 height 7
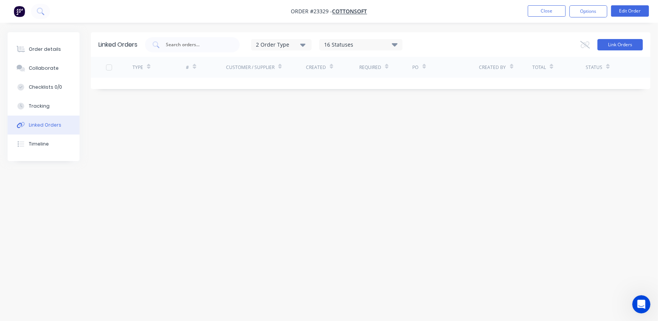
click at [628, 47] on button "Link Orders" at bounding box center [620, 44] width 45 height 11
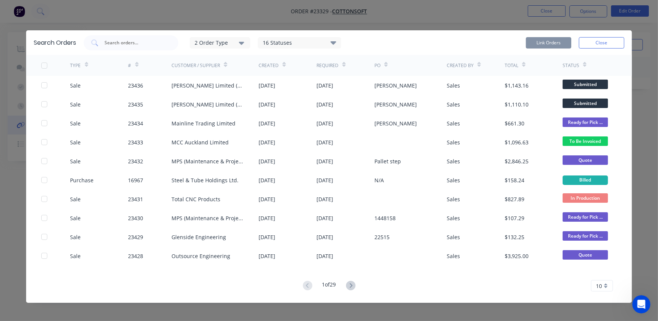
click at [606, 35] on div "Link Orders Close" at bounding box center [575, 42] width 98 height 15
click at [601, 42] on button "Close" at bounding box center [601, 42] width 45 height 11
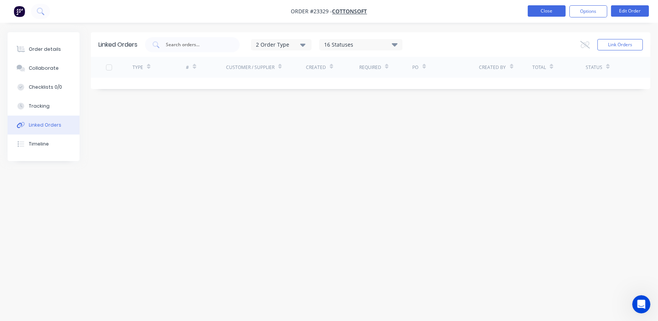
click at [554, 11] on button "Close" at bounding box center [547, 10] width 38 height 11
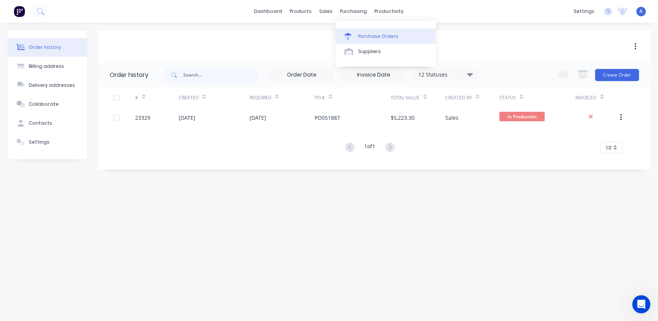
click at [373, 31] on link "Purchase Orders" at bounding box center [385, 35] width 100 height 15
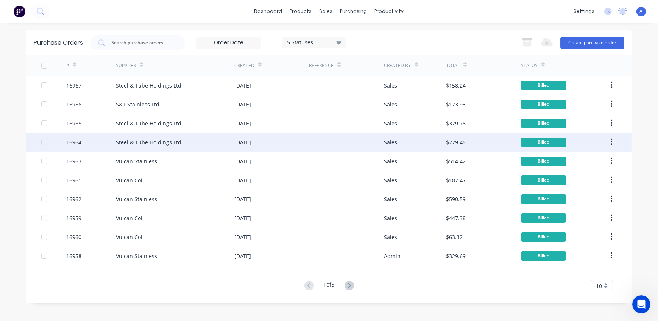
click at [175, 144] on div "Steel & Tube Holdings Ltd." at bounding box center [149, 142] width 67 height 8
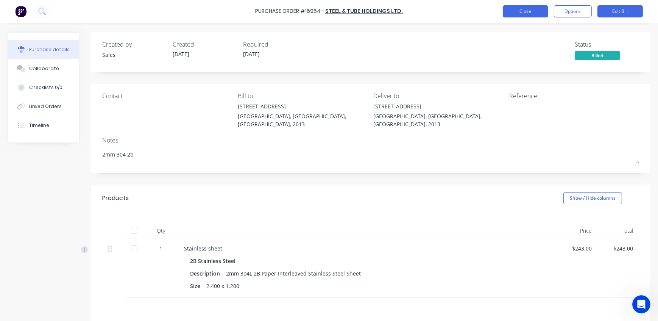
click at [523, 10] on button "Close" at bounding box center [525, 11] width 45 height 12
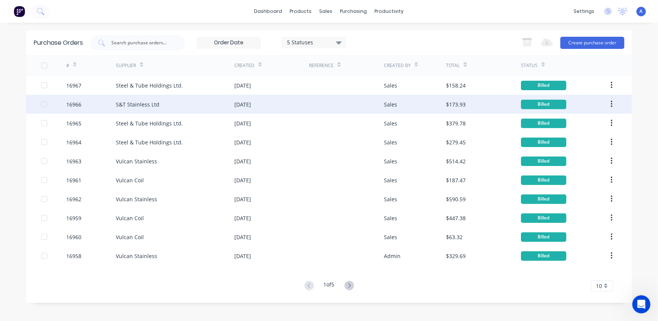
click at [164, 106] on div "S&T Stainless Ltd" at bounding box center [175, 104] width 119 height 19
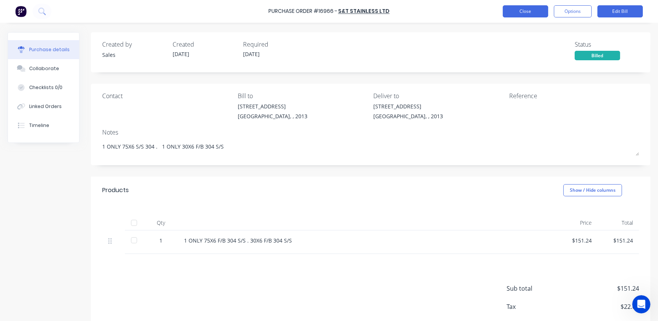
click at [534, 10] on button "Close" at bounding box center [525, 11] width 45 height 12
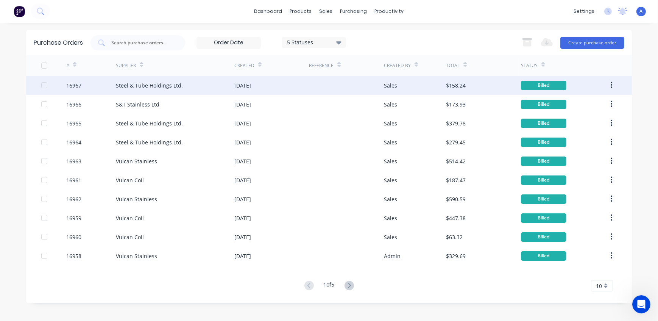
click at [170, 83] on div "Steel & Tube Holdings Ltd." at bounding box center [149, 85] width 67 height 8
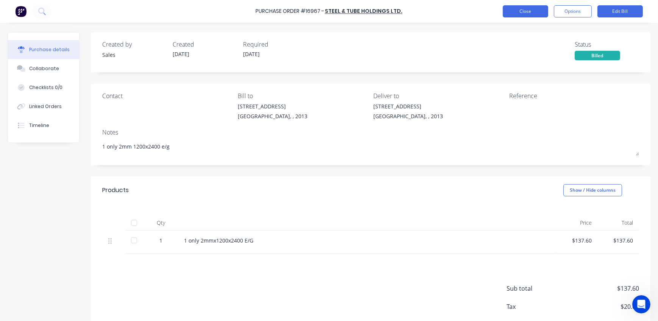
click at [527, 12] on button "Close" at bounding box center [525, 11] width 45 height 12
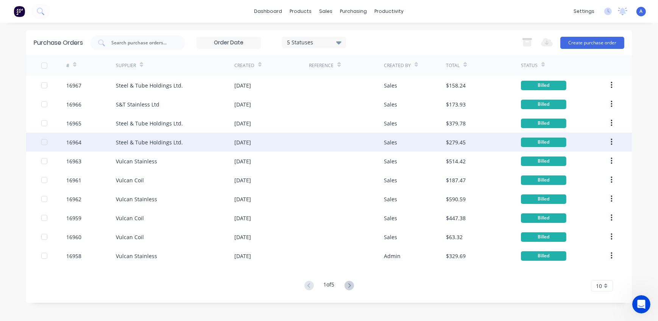
click at [182, 142] on div "Steel & Tube Holdings Ltd." at bounding box center [175, 142] width 119 height 19
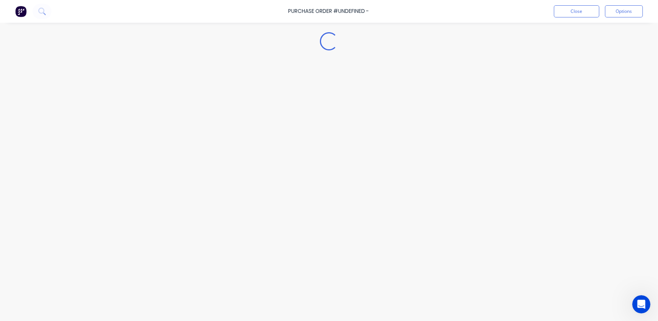
type textarea "x"
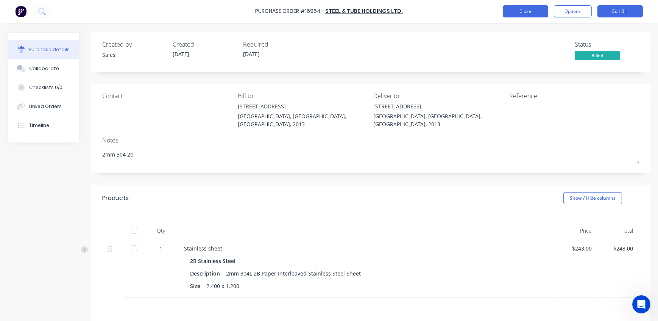
click at [533, 12] on button "Close" at bounding box center [525, 11] width 45 height 12
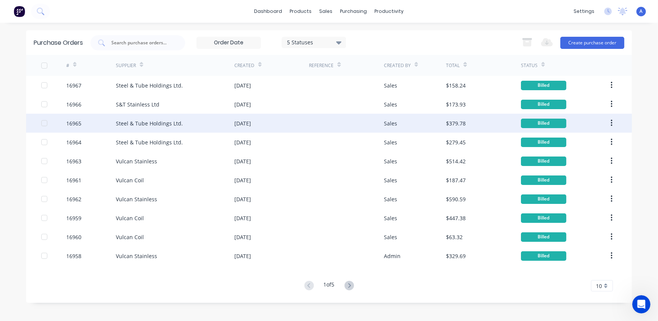
click at [170, 122] on div "Steel & Tube Holdings Ltd." at bounding box center [149, 123] width 67 height 8
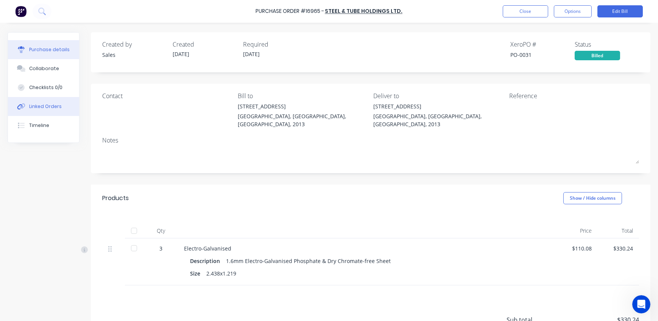
click at [53, 107] on div "Linked Orders" at bounding box center [45, 106] width 33 height 7
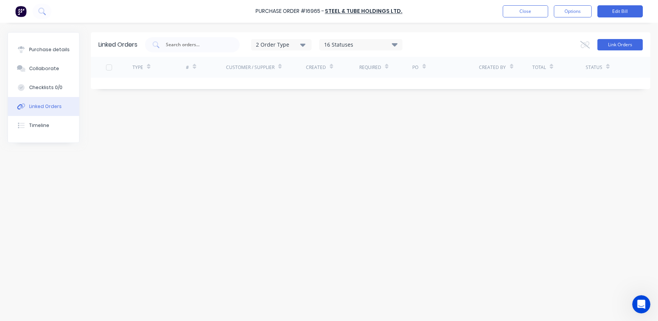
click at [623, 44] on button "Link Orders" at bounding box center [620, 44] width 45 height 11
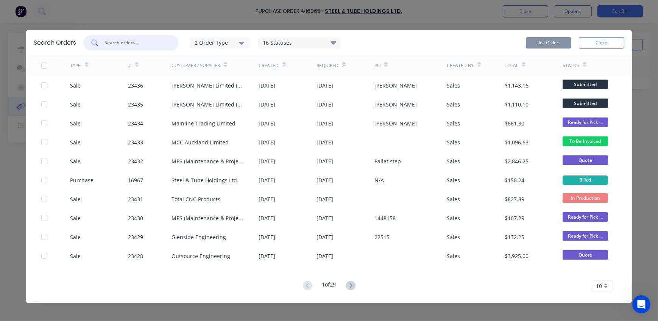
click at [137, 44] on input "text" at bounding box center [135, 43] width 63 height 8
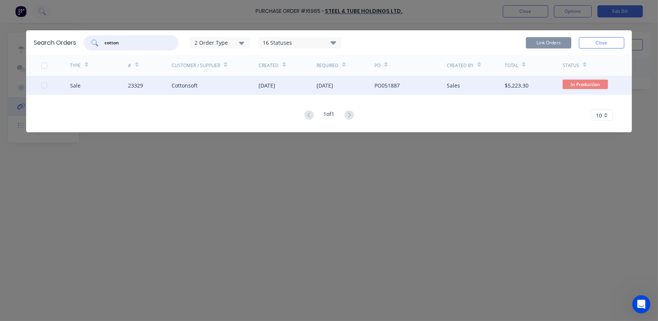
type input "cotton"
click at [195, 86] on div "Cottonsoft" at bounding box center [185, 85] width 26 height 8
click at [177, 88] on div "Cottonsoft" at bounding box center [185, 85] width 26 height 8
drag, startPoint x: 49, startPoint y: 86, endPoint x: 41, endPoint y: 85, distance: 8.3
click at [48, 86] on div at bounding box center [55, 85] width 29 height 19
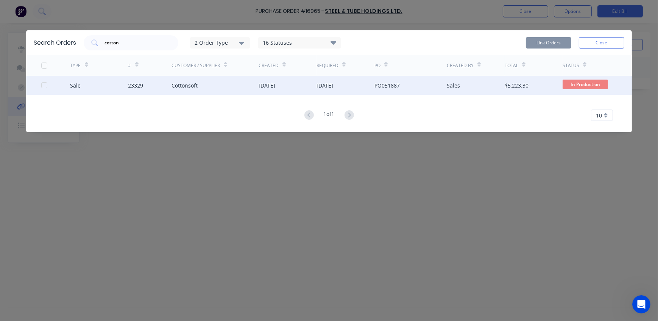
click at [42, 85] on div at bounding box center [44, 85] width 15 height 15
click at [548, 44] on button "Link Orders" at bounding box center [548, 42] width 45 height 11
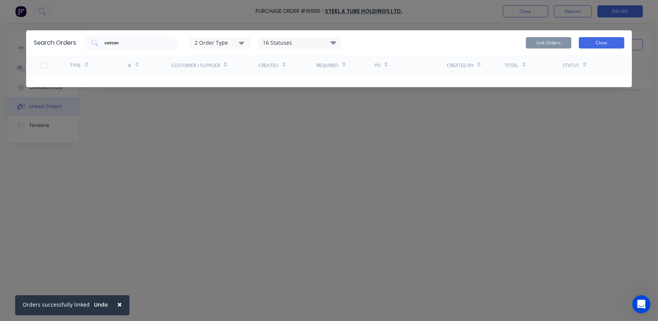
click at [613, 40] on button "Close" at bounding box center [601, 42] width 45 height 11
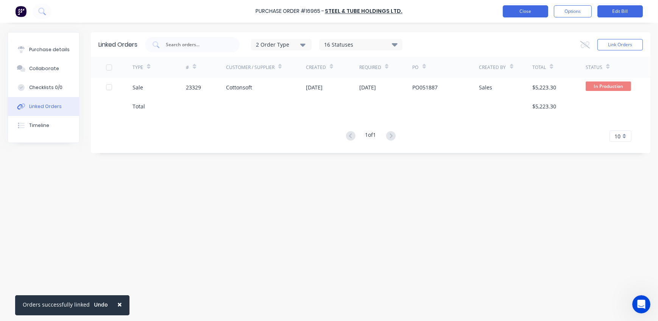
click at [531, 12] on button "Close" at bounding box center [525, 11] width 45 height 12
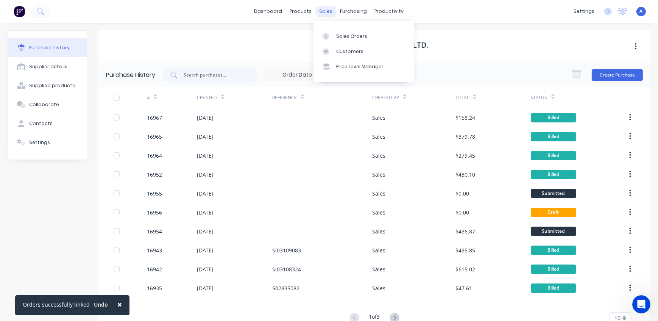
click at [321, 8] on div "sales" at bounding box center [326, 11] width 21 height 11
click at [345, 37] on div "Sales Orders" at bounding box center [351, 36] width 31 height 7
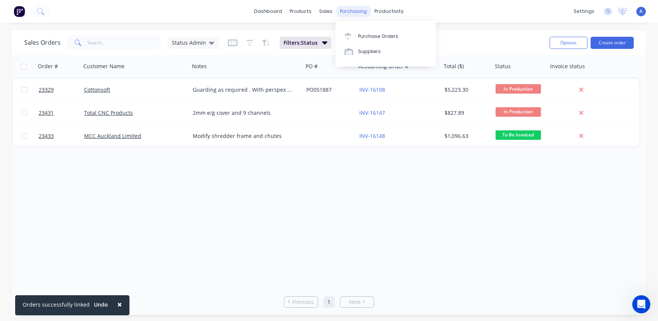
click at [352, 13] on div "purchasing" at bounding box center [354, 11] width 34 height 11
click at [367, 37] on div "Purchase Orders" at bounding box center [378, 36] width 40 height 7
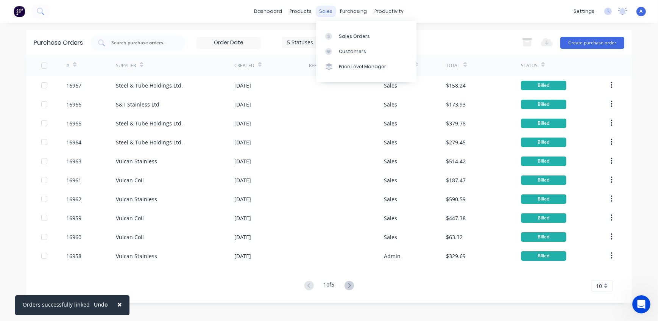
click at [329, 12] on div "sales" at bounding box center [326, 11] width 21 height 11
click at [342, 31] on link "Sales Orders" at bounding box center [366, 35] width 100 height 15
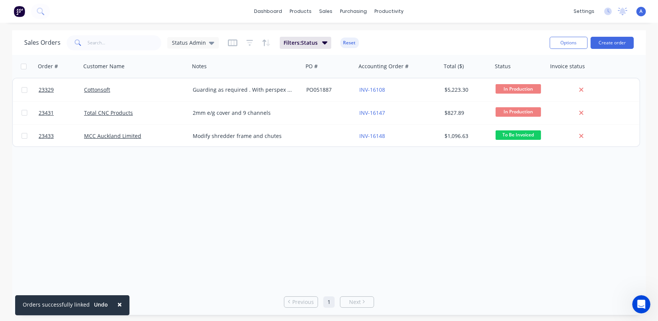
click at [461, 27] on div "× Orders successfully linked Undo dashboard products sales purchasing productiv…" at bounding box center [329, 160] width 658 height 321
click at [640, 11] on span "A" at bounding box center [641, 11] width 3 height 7
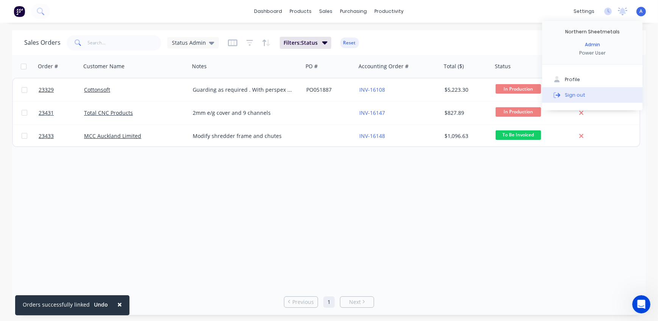
click at [574, 95] on div "Sign out" at bounding box center [575, 94] width 20 height 7
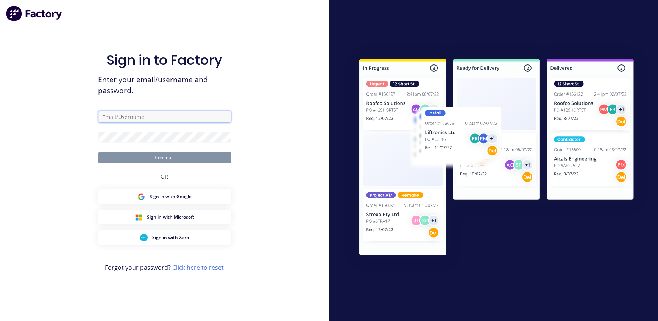
type input "[EMAIL_ADDRESS][DOMAIN_NAME]"
